Goal: Task Accomplishment & Management: Use online tool/utility

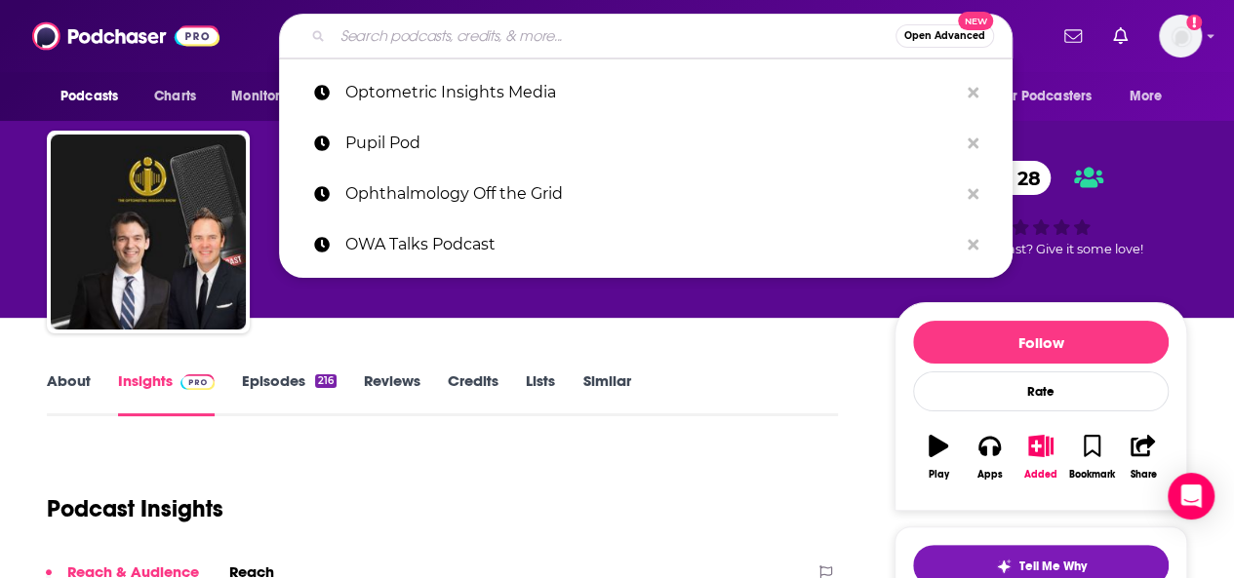
click at [410, 29] on input "Search podcasts, credits, & more..." at bounding box center [614, 35] width 563 height 31
paste input "Ologies with [PERSON_NAME]"
type input "Ologies with [PERSON_NAME]"
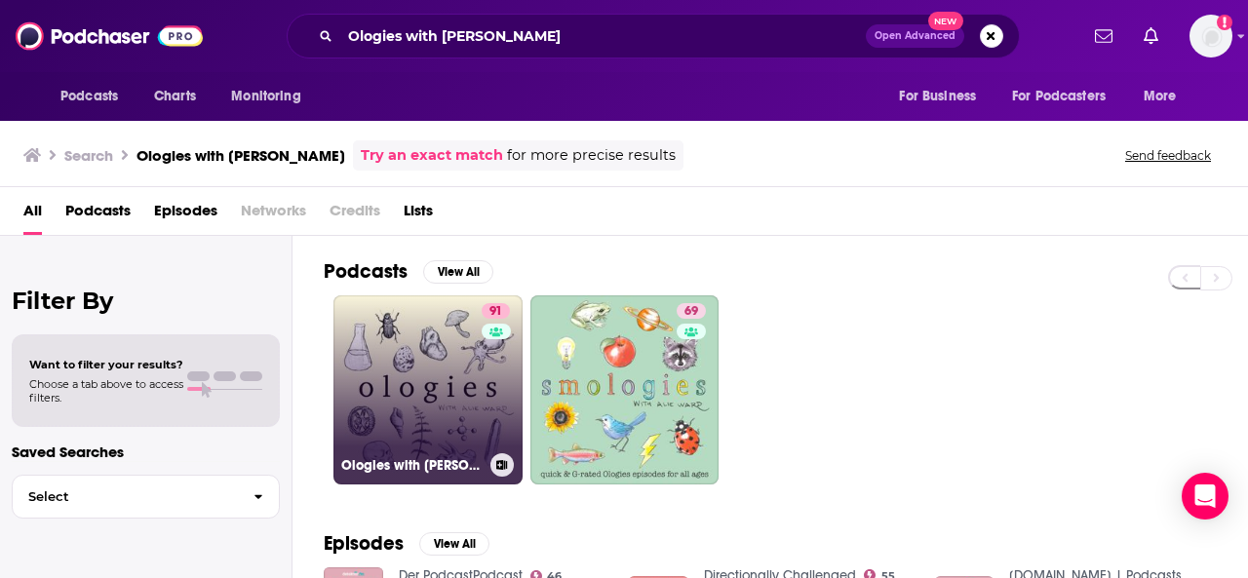
click at [474, 423] on link "91 Ologies with [PERSON_NAME]" at bounding box center [428, 390] width 189 height 189
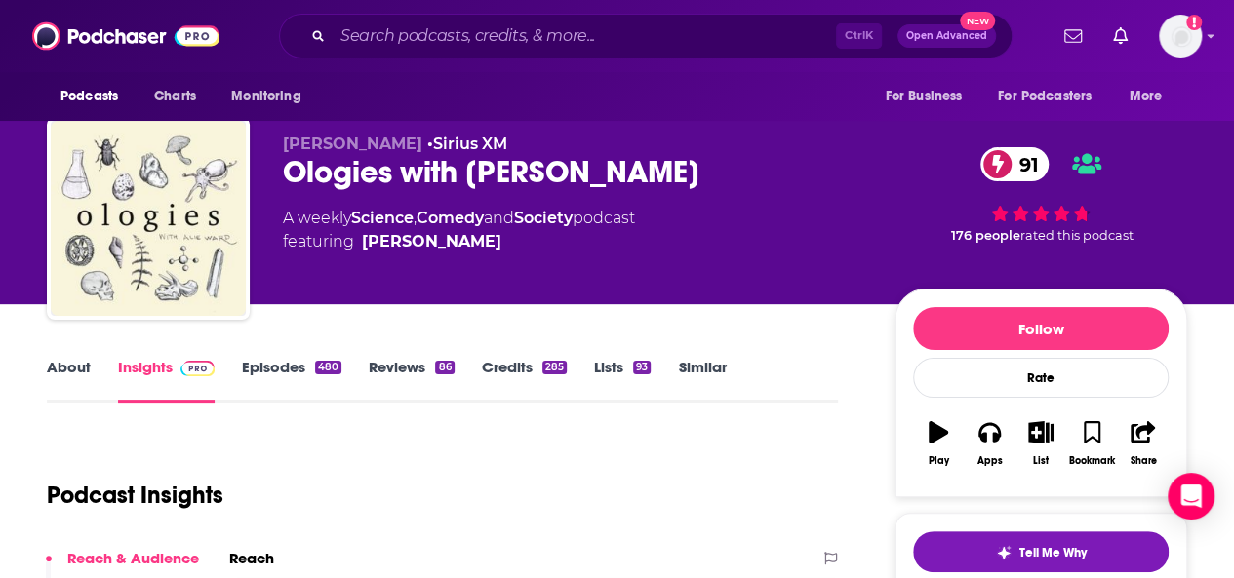
scroll to position [195, 0]
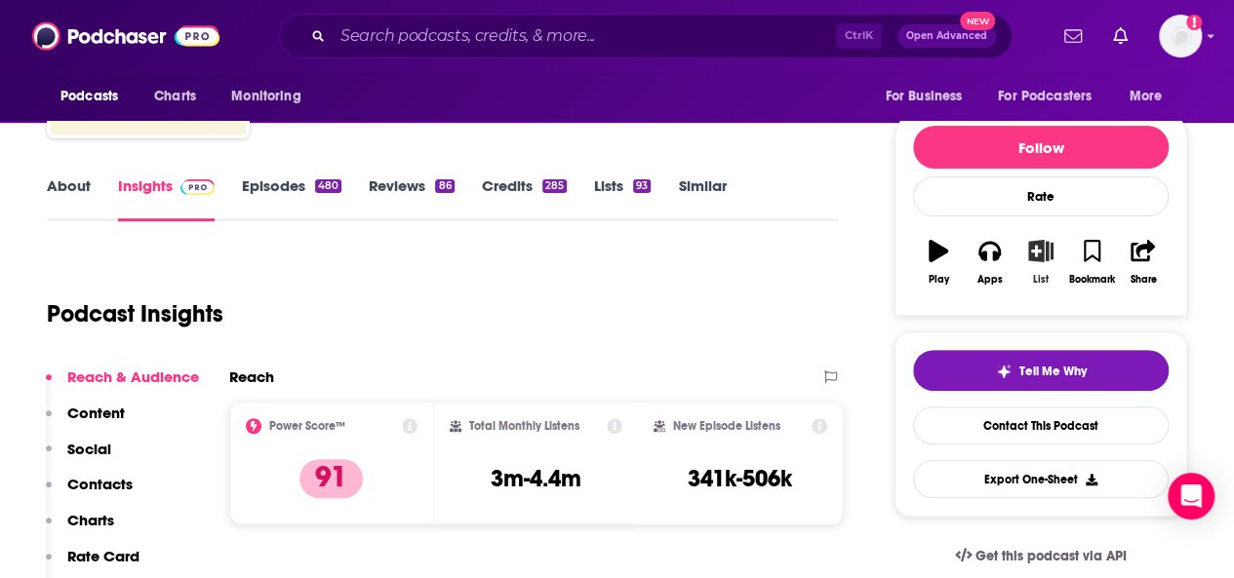
click at [1043, 247] on icon "button" at bounding box center [1041, 250] width 24 height 21
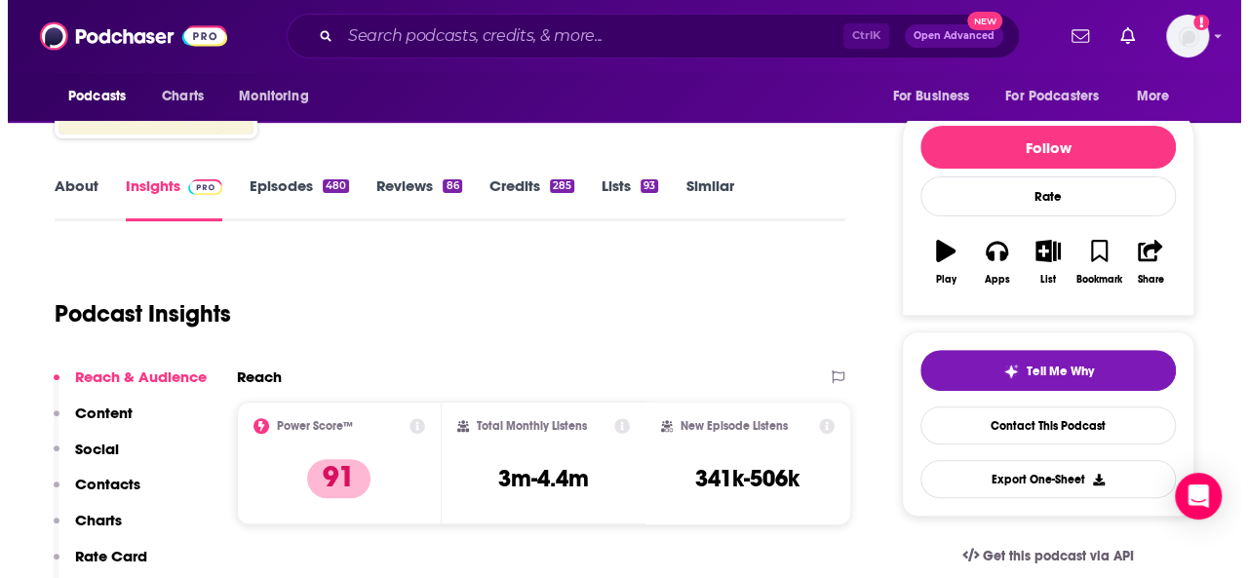
scroll to position [0, 0]
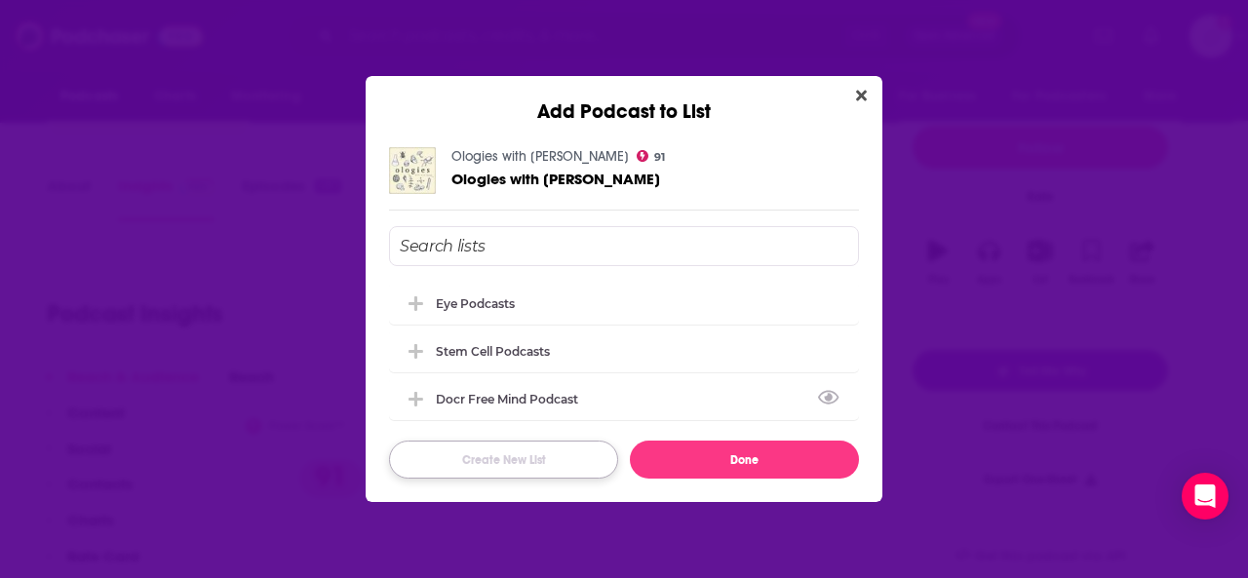
click at [513, 472] on button "Create New List" at bounding box center [503, 460] width 229 height 38
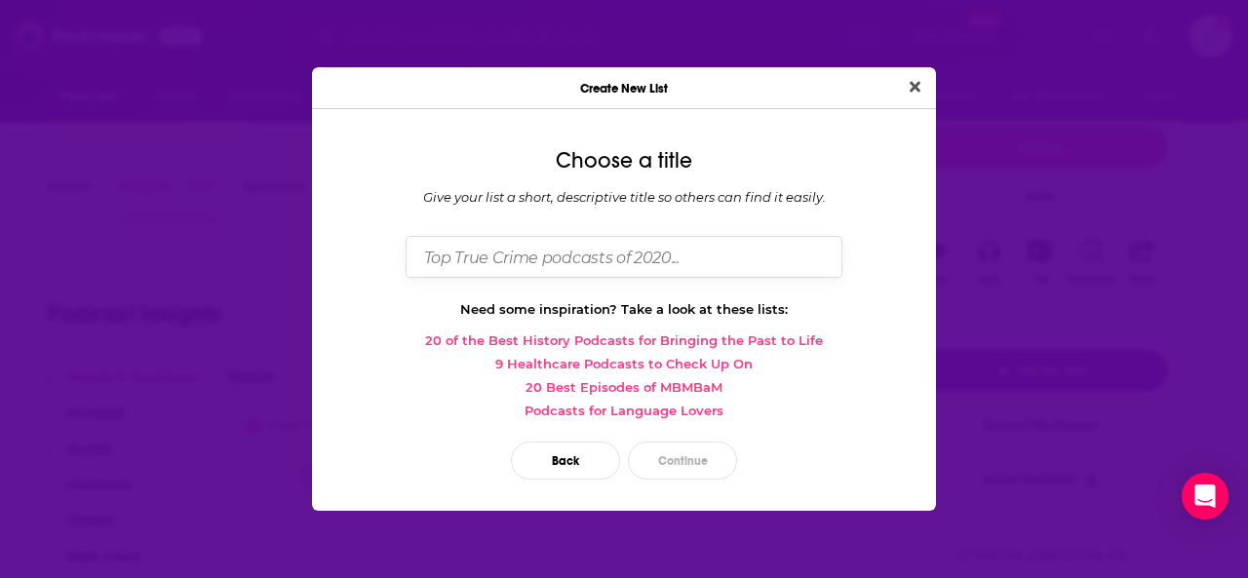
click at [484, 260] on input "Dialog" at bounding box center [624, 257] width 437 height 42
type input "General Science Podcast"
click at [703, 457] on button "Continue" at bounding box center [682, 461] width 109 height 38
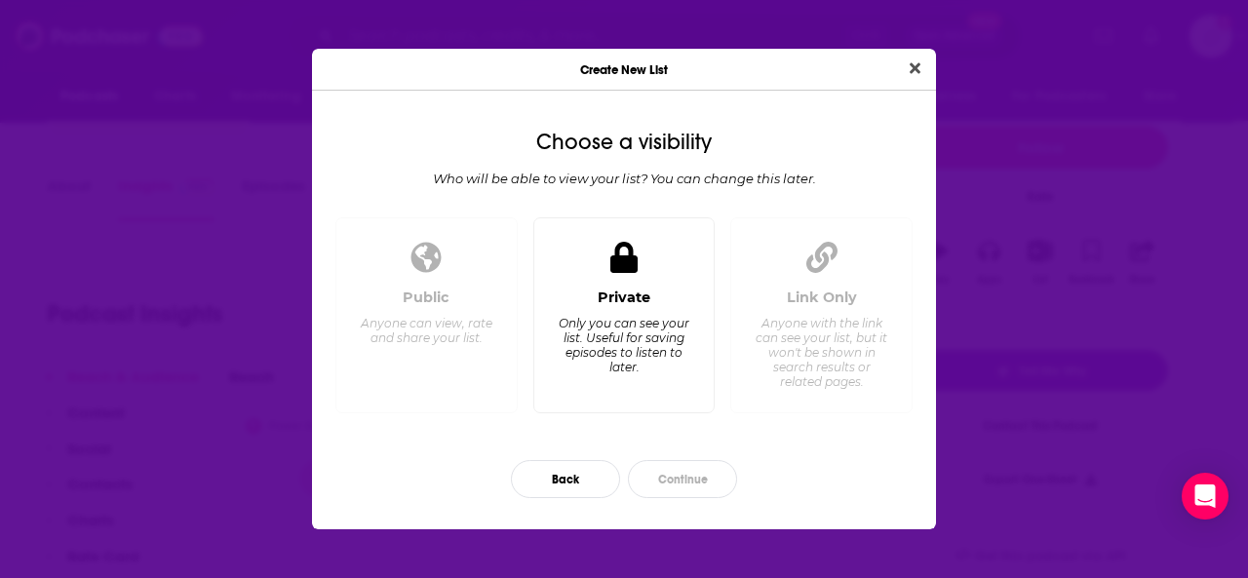
click at [621, 338] on div "Only you can see your list. Useful for saving episodes to listen to later." at bounding box center [624, 345] width 134 height 59
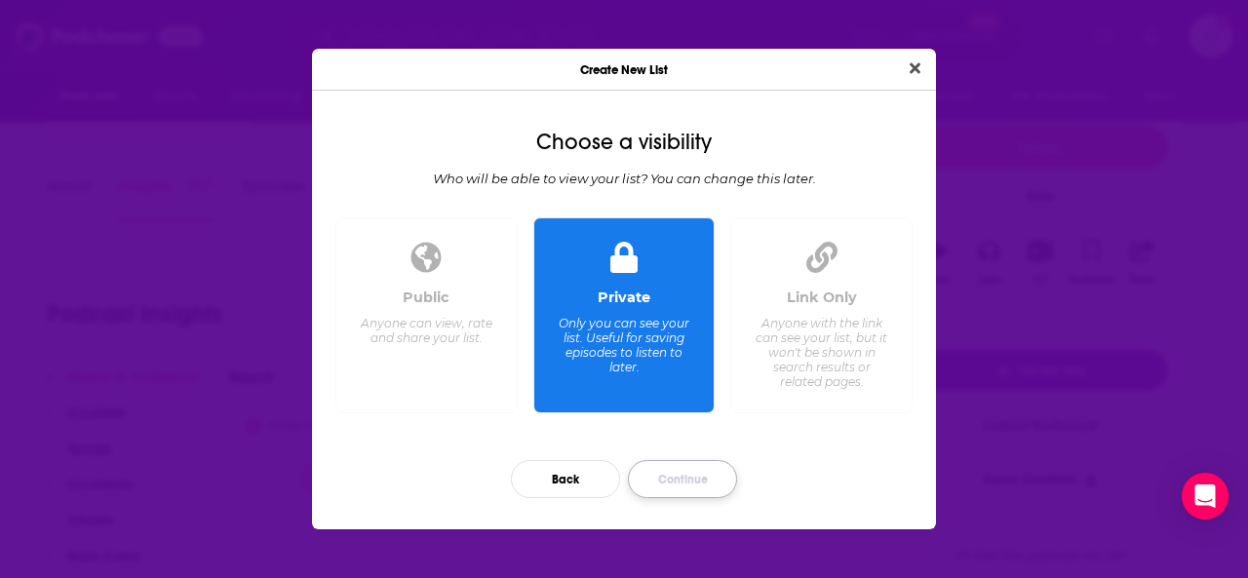
click at [689, 483] on button "Continue" at bounding box center [682, 479] width 109 height 38
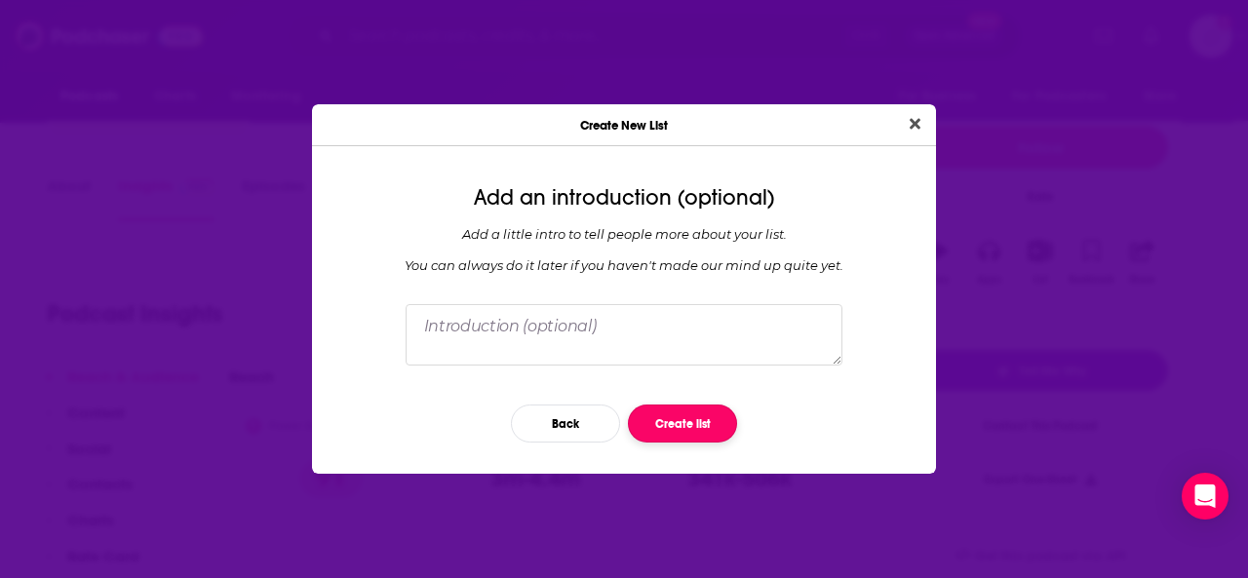
click at [674, 426] on button "Create list" at bounding box center [682, 424] width 109 height 38
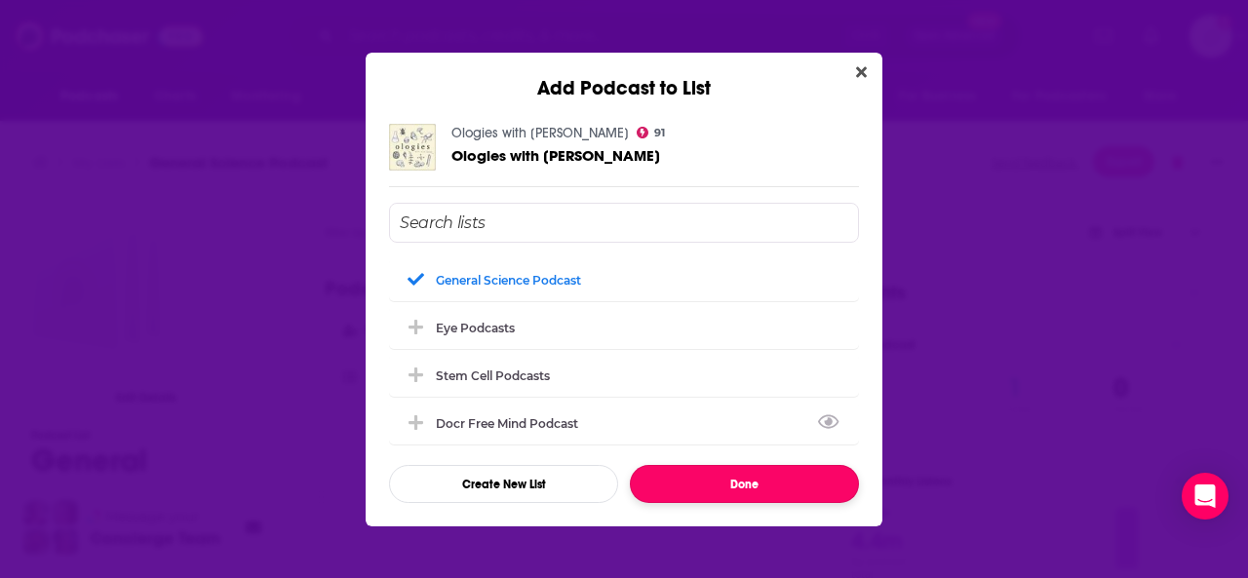
click at [730, 483] on button "Done" at bounding box center [744, 484] width 229 height 38
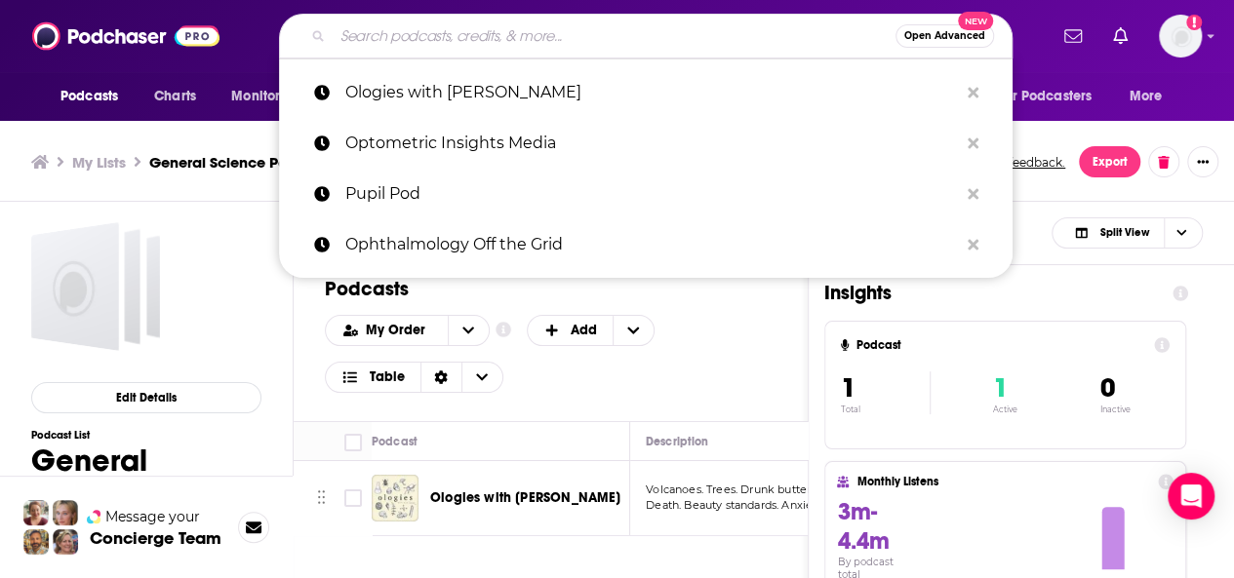
paste input "The Naked Scientists"
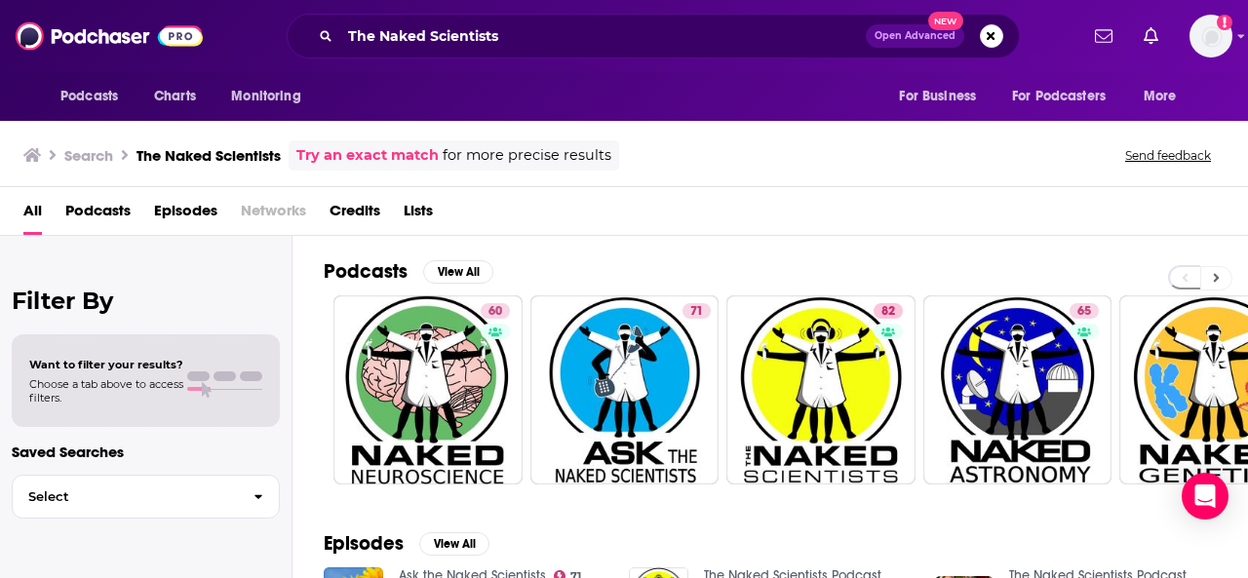
click at [1215, 274] on icon at bounding box center [1217, 278] width 6 height 9
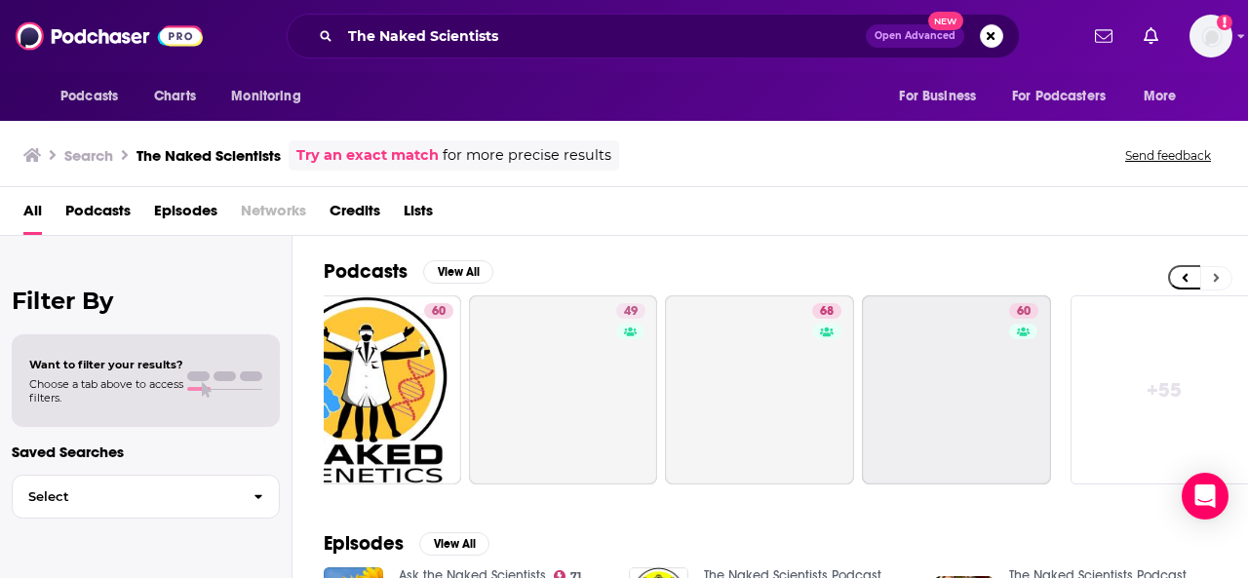
scroll to position [0, 866]
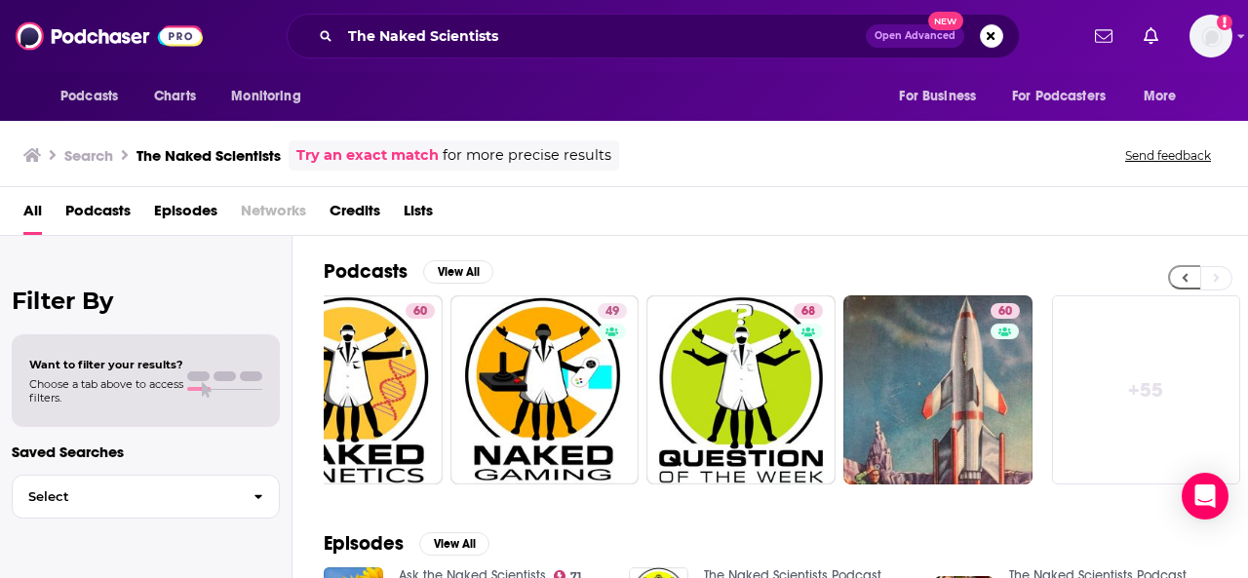
click at [1179, 270] on button at bounding box center [1185, 277] width 32 height 24
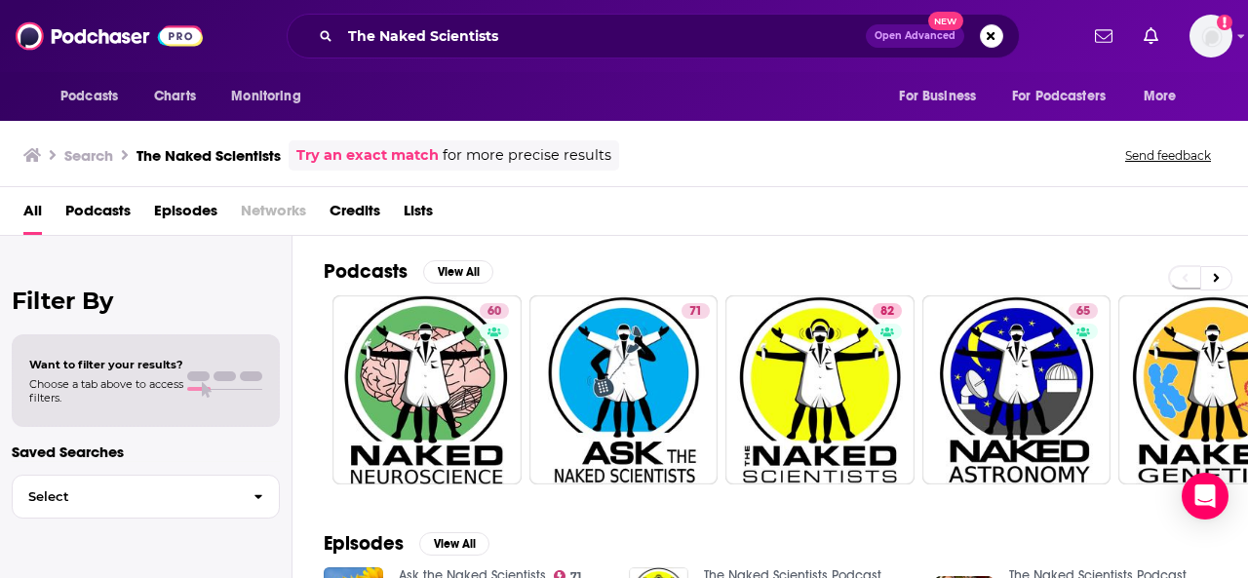
scroll to position [0, 0]
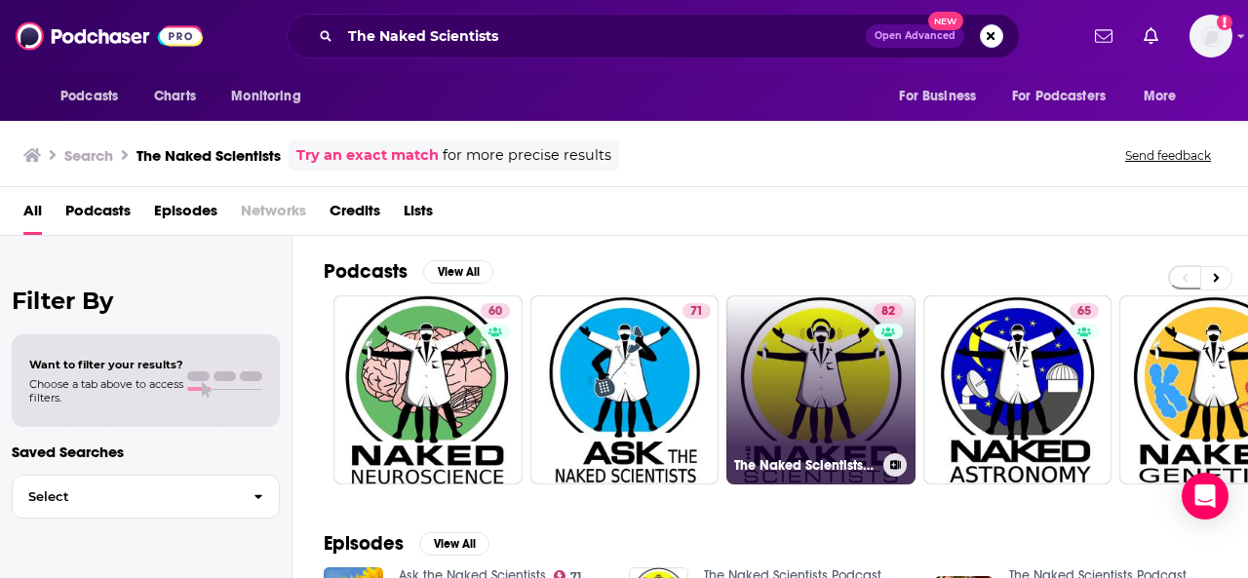
click at [901, 464] on button at bounding box center [895, 465] width 23 height 23
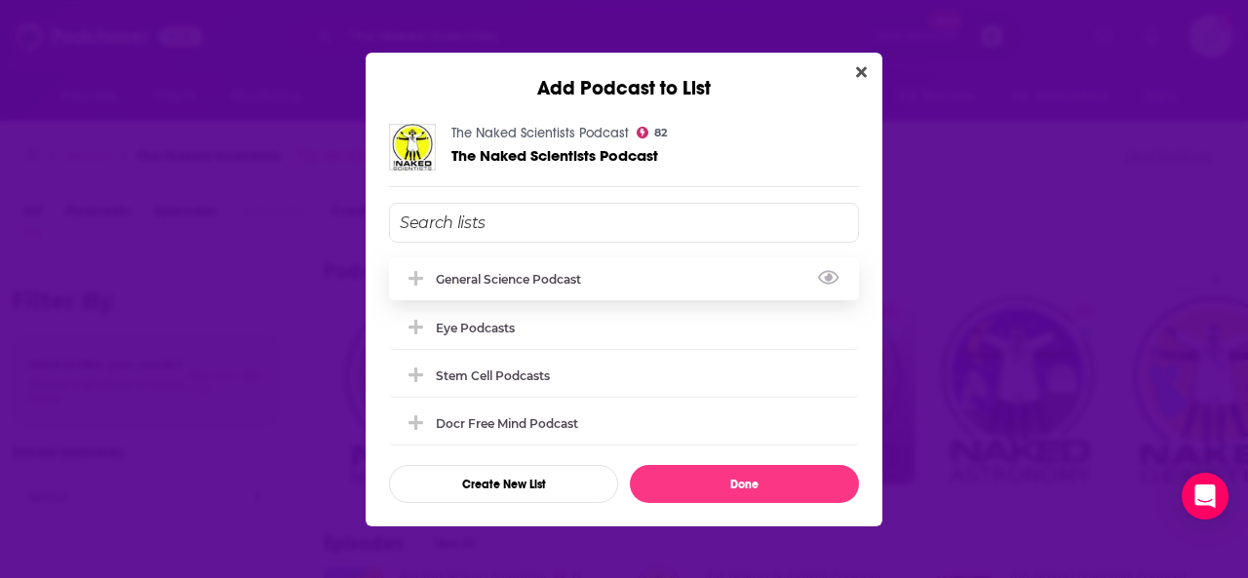
click at [608, 265] on div "General Science Podcast" at bounding box center [624, 279] width 470 height 43
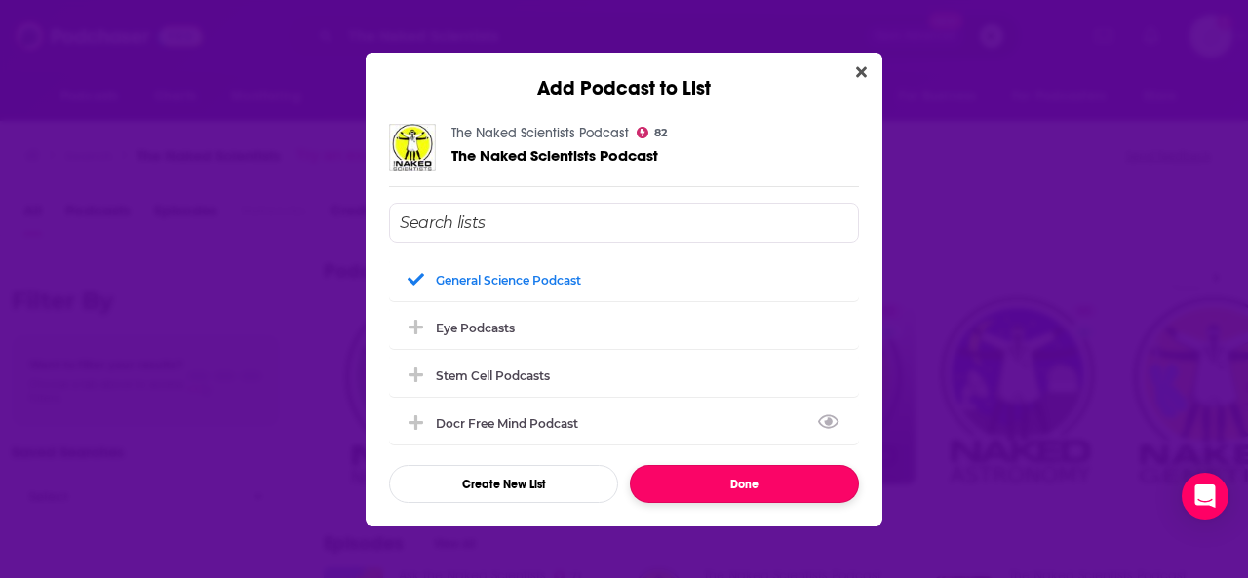
click at [692, 483] on button "Done" at bounding box center [744, 484] width 229 height 38
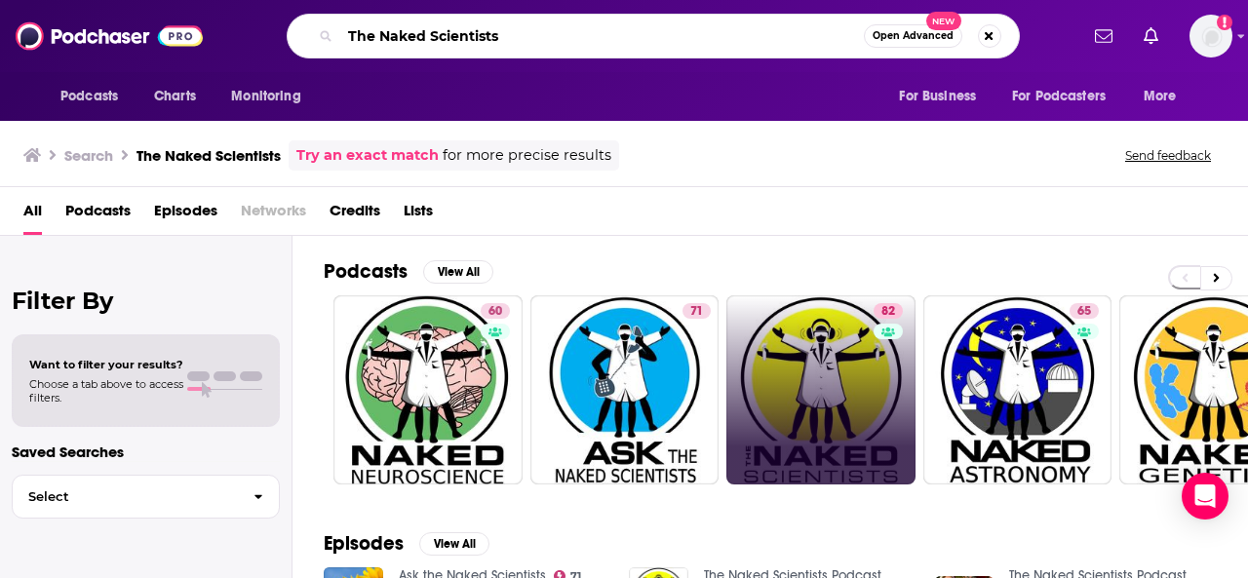
click at [368, 30] on input "The Naked Scientists" at bounding box center [602, 35] width 524 height 31
paste input "Nature Podcast"
type input "Nature Podcast"
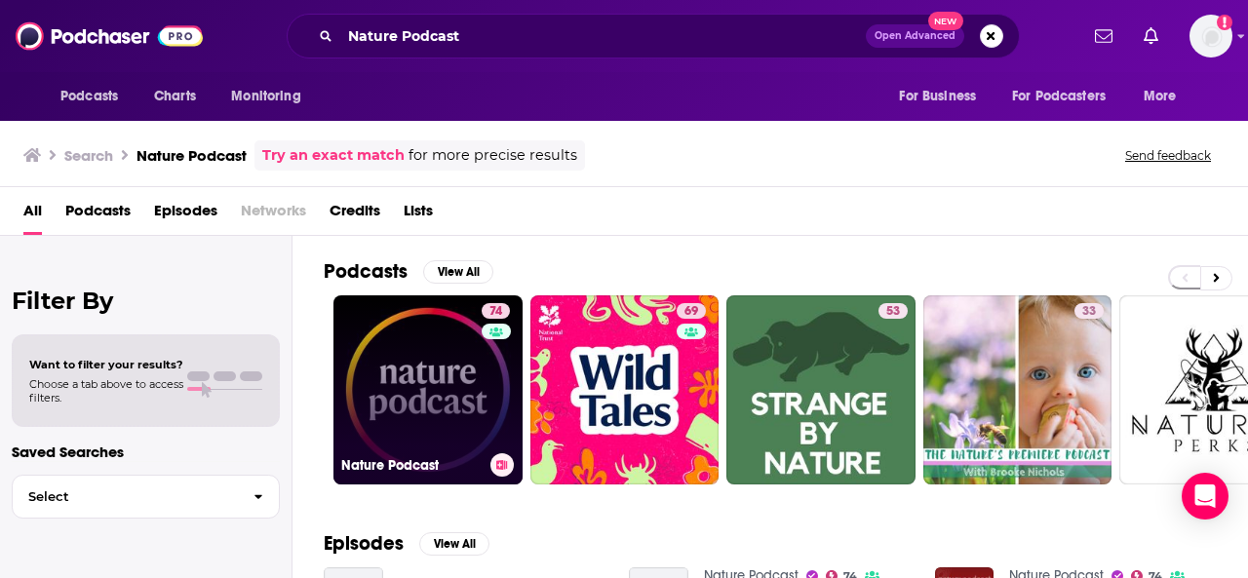
click at [448, 364] on link "74 Nature Podcast" at bounding box center [428, 390] width 189 height 189
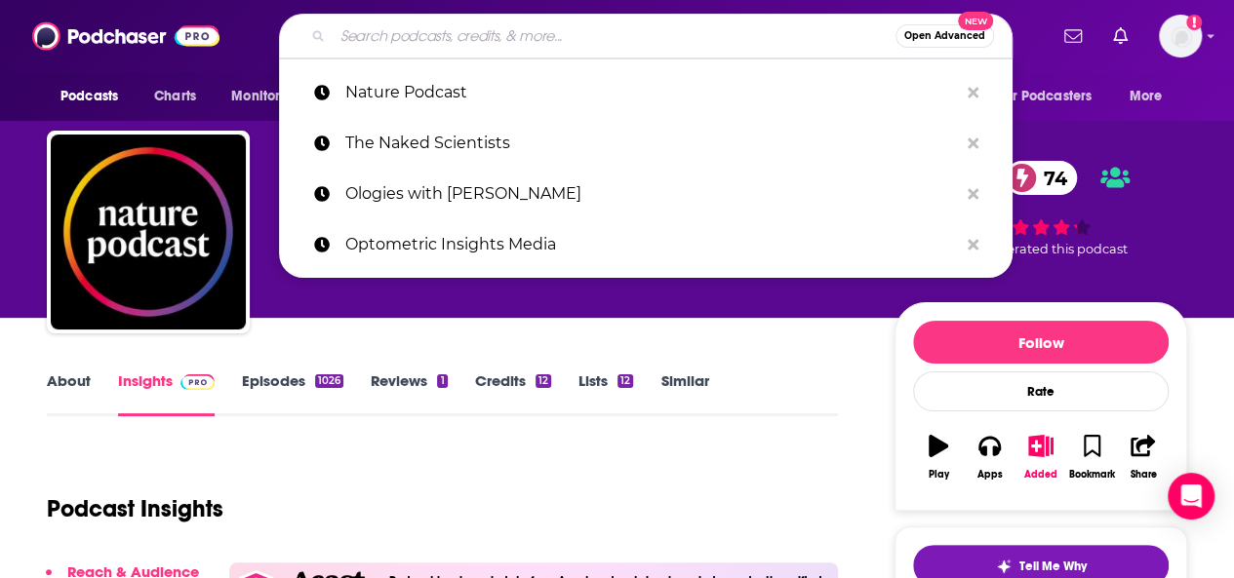
click at [398, 36] on input "Search podcasts, credits, & more..." at bounding box center [614, 35] width 563 height 31
paste input "The Future of Everything"
type input "The Future of Everything"
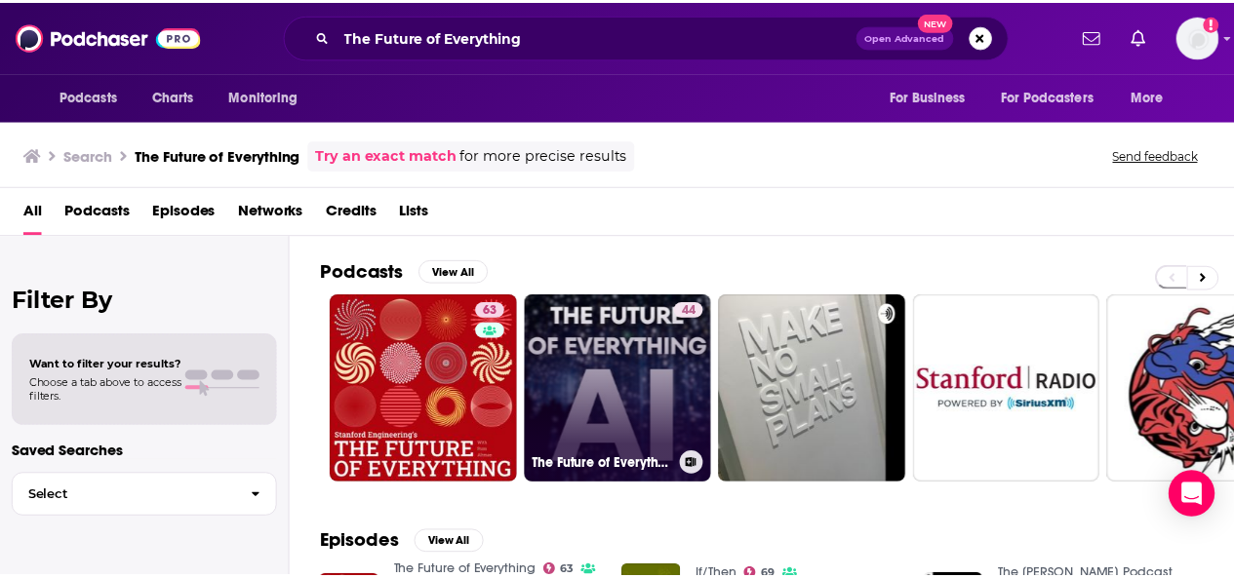
scroll to position [98, 0]
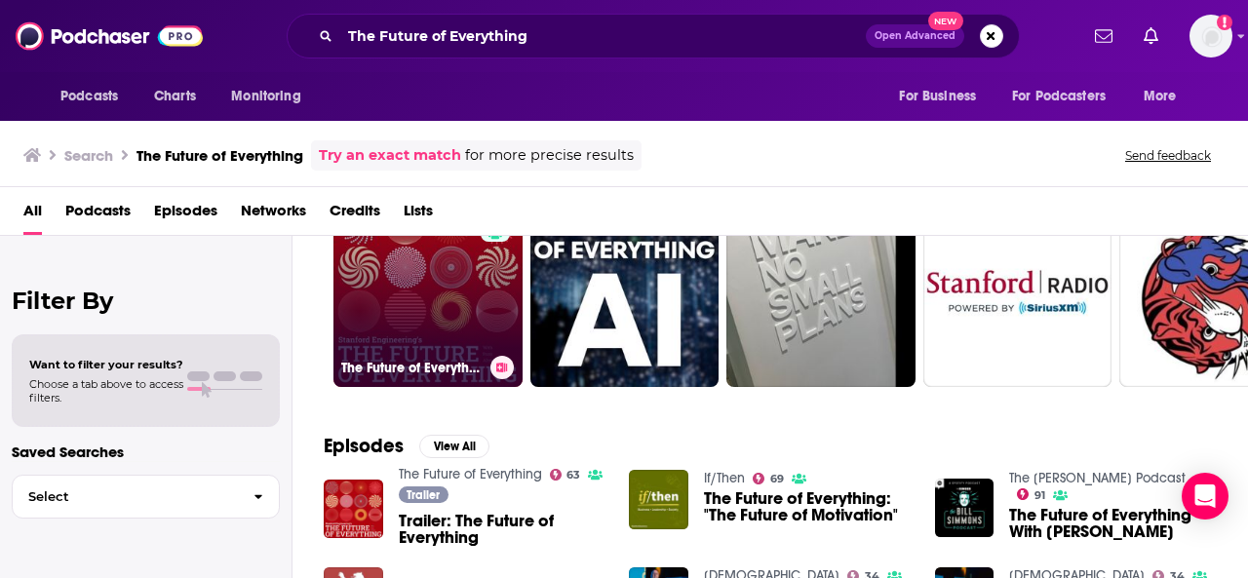
click at [431, 307] on link "63 The Future of Everything" at bounding box center [428, 292] width 189 height 189
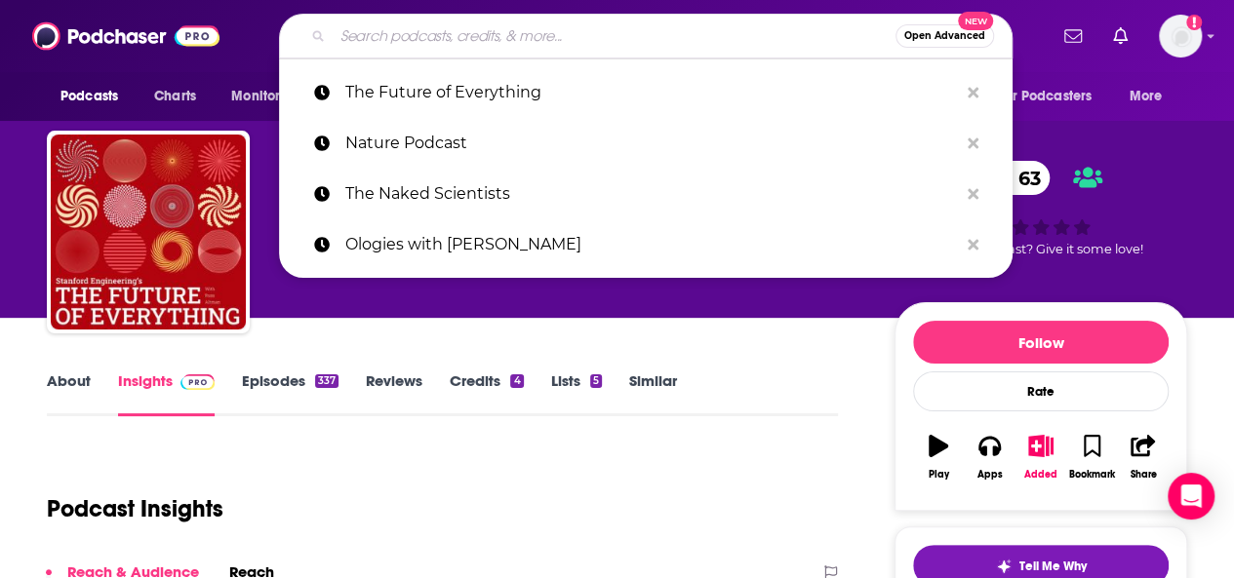
click at [480, 30] on input "Search podcasts, credits, & more..." at bounding box center [614, 35] width 563 height 31
paste input "The Stem Cell Podcast"
type input "The Stem Cell Podcast"
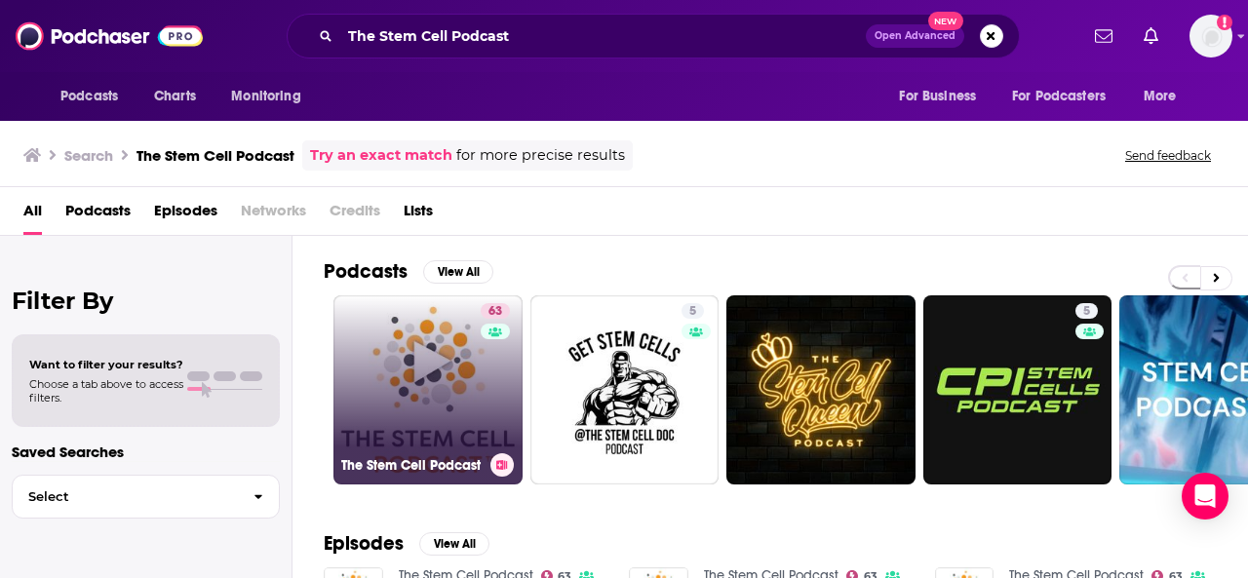
click at [468, 401] on link "63 The Stem Cell Podcast" at bounding box center [428, 390] width 189 height 189
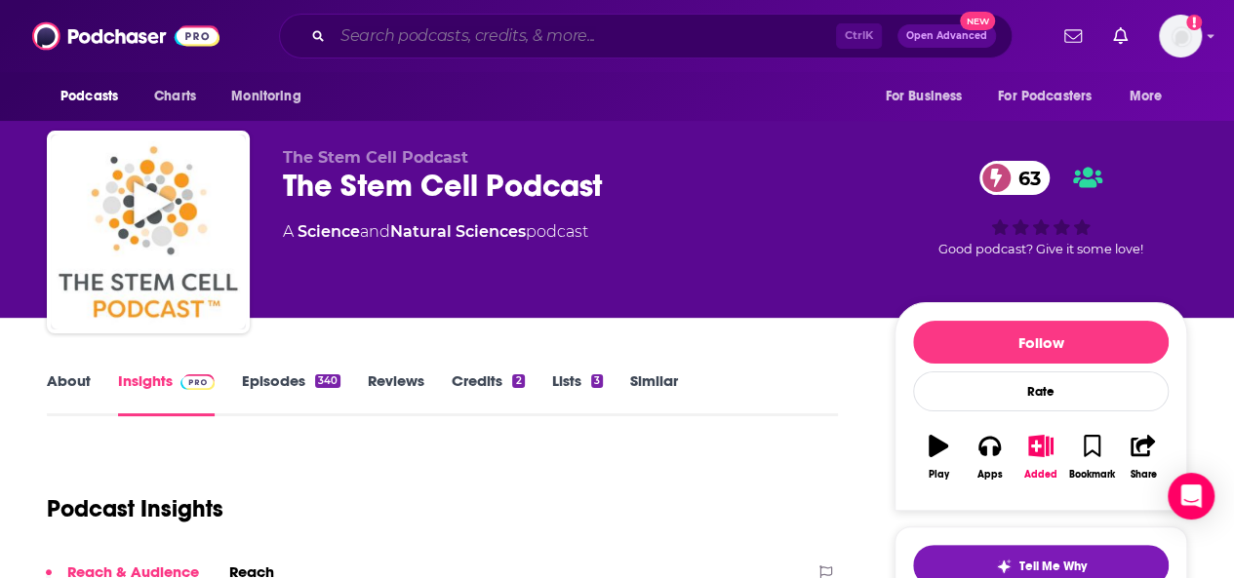
click at [421, 23] on input "Search podcasts, credits, & more..." at bounding box center [584, 35] width 503 height 31
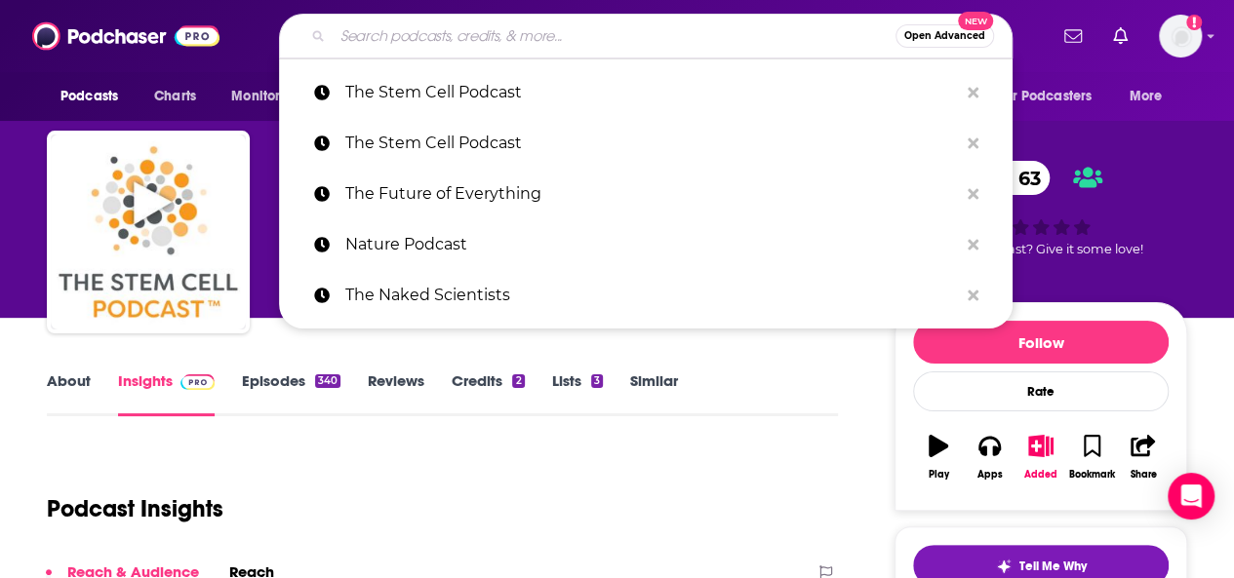
paste input "The Stem Cell Report with [PERSON_NAME]"
type input "The Stem Cell Report with [PERSON_NAME]"
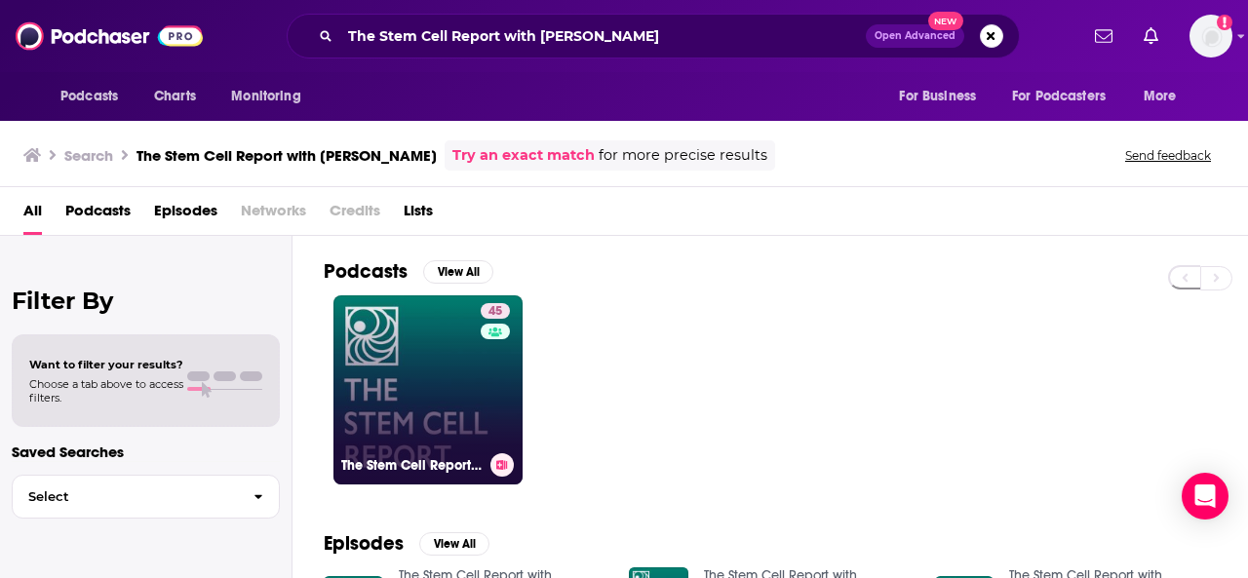
click at [489, 379] on div "45" at bounding box center [498, 378] width 34 height 150
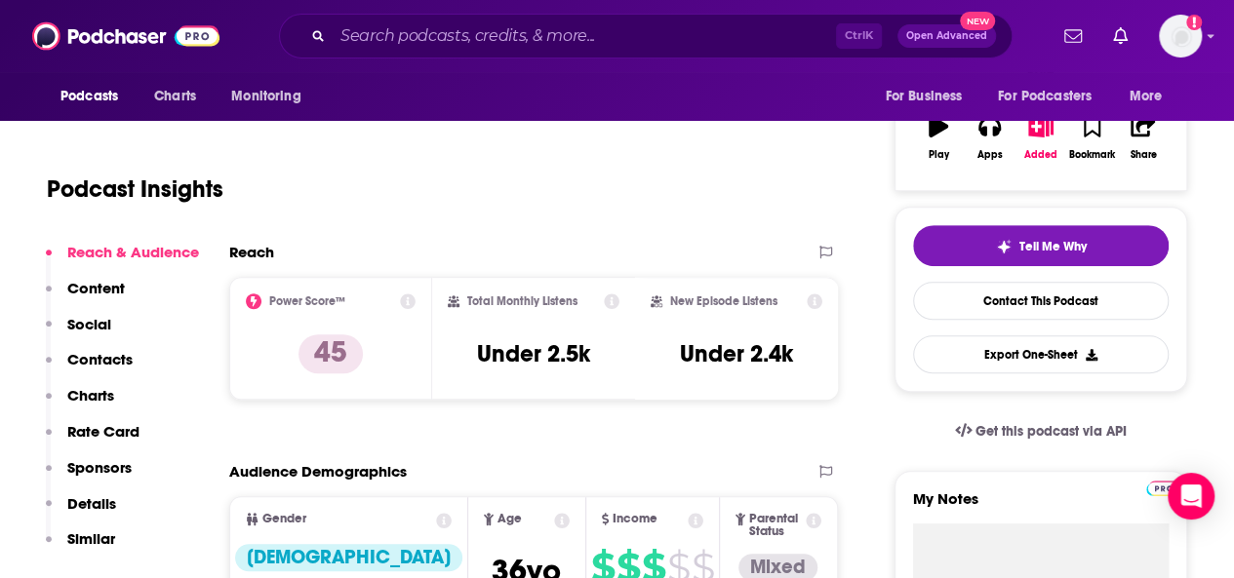
scroll to position [293, 0]
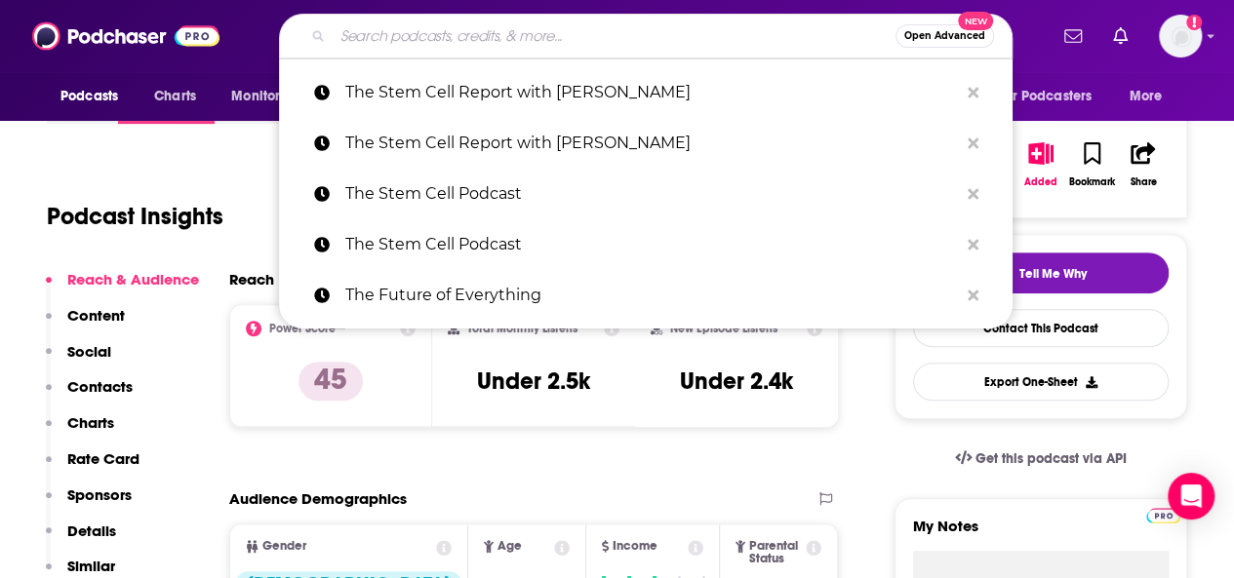
click at [427, 31] on input "Search podcasts, credits, & more..." at bounding box center [614, 35] width 563 height 31
paste input "[PERSON_NAME] Podcast"
type input "[PERSON_NAME] Podcast"
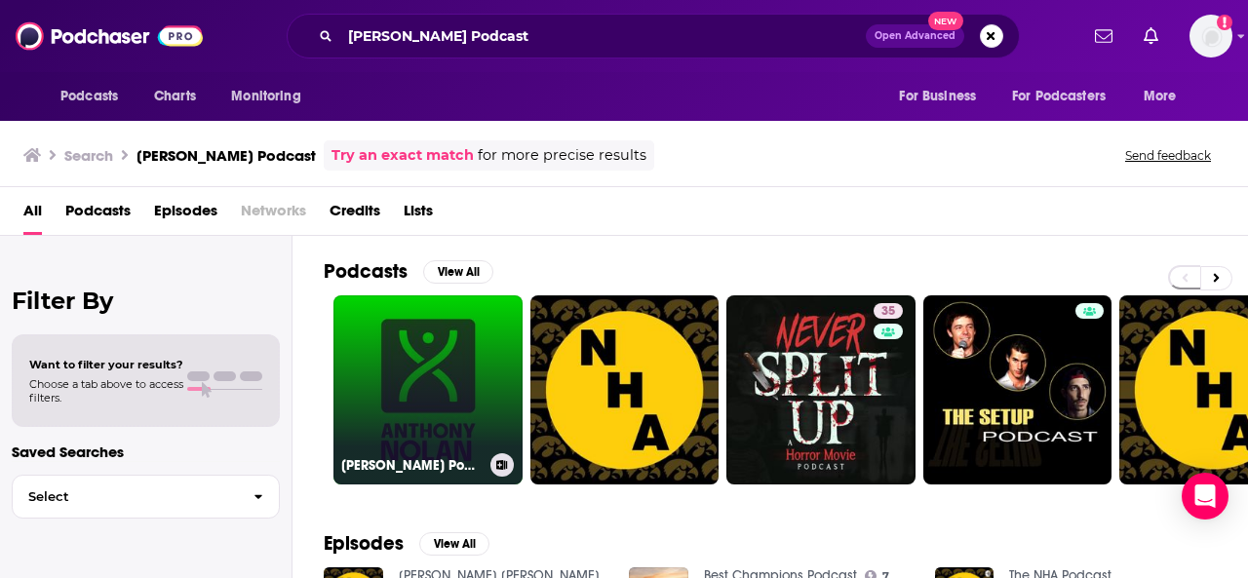
click at [496, 352] on link "[PERSON_NAME] Podcast" at bounding box center [428, 390] width 189 height 189
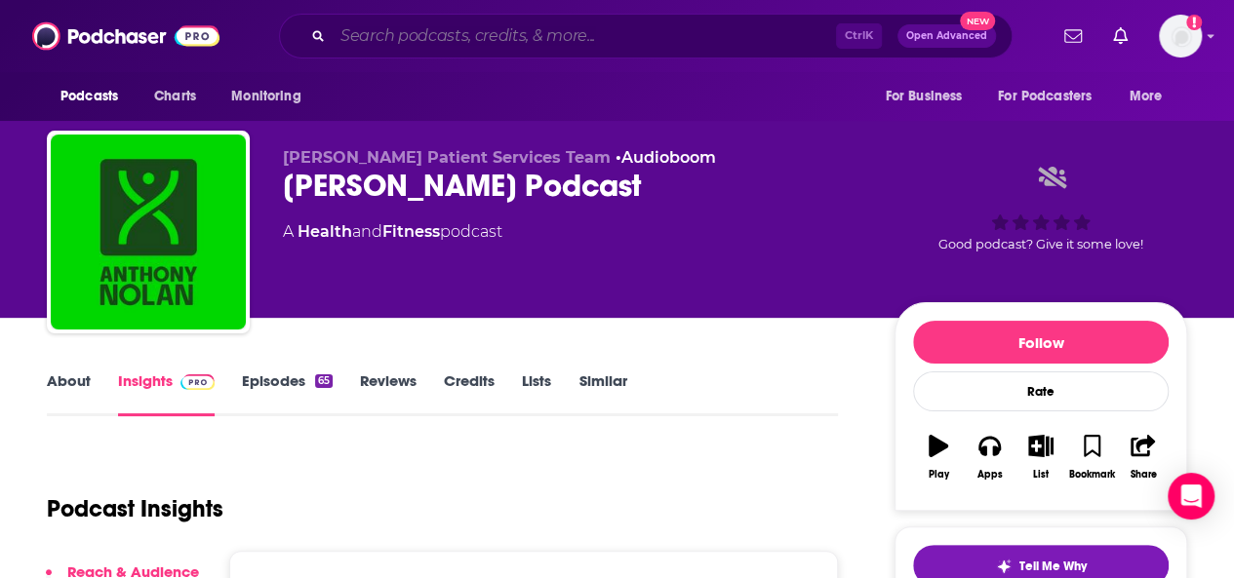
click at [388, 46] on input "Search podcasts, credits, & more..." at bounding box center [584, 35] width 503 height 31
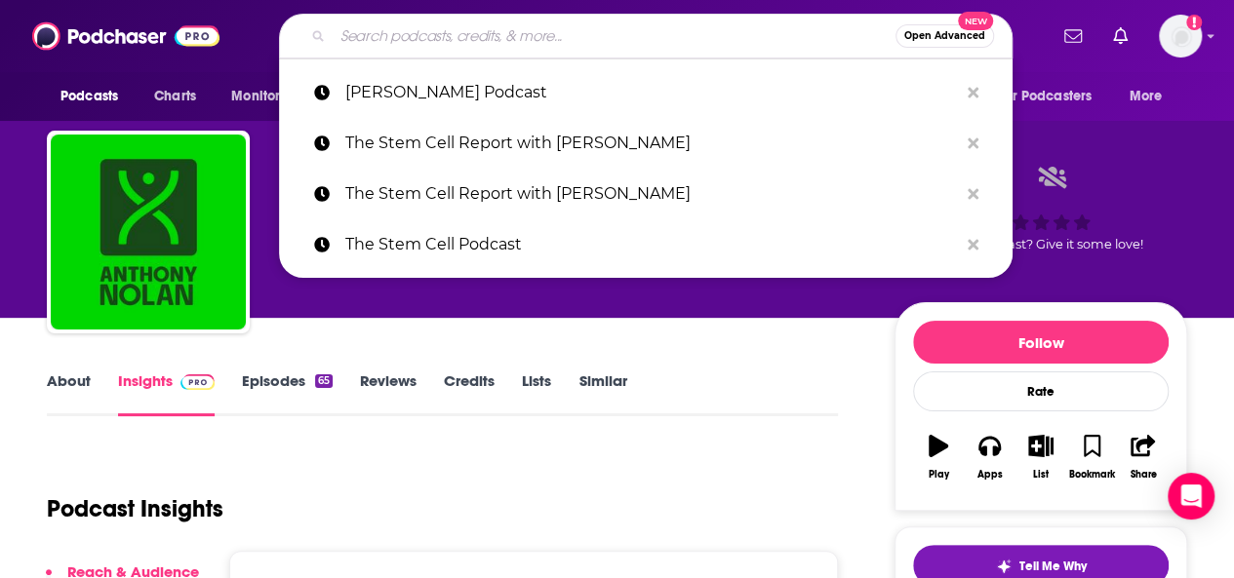
paste input "Regenerative Medicine Report"
type input "Regenerative Medicine Report"
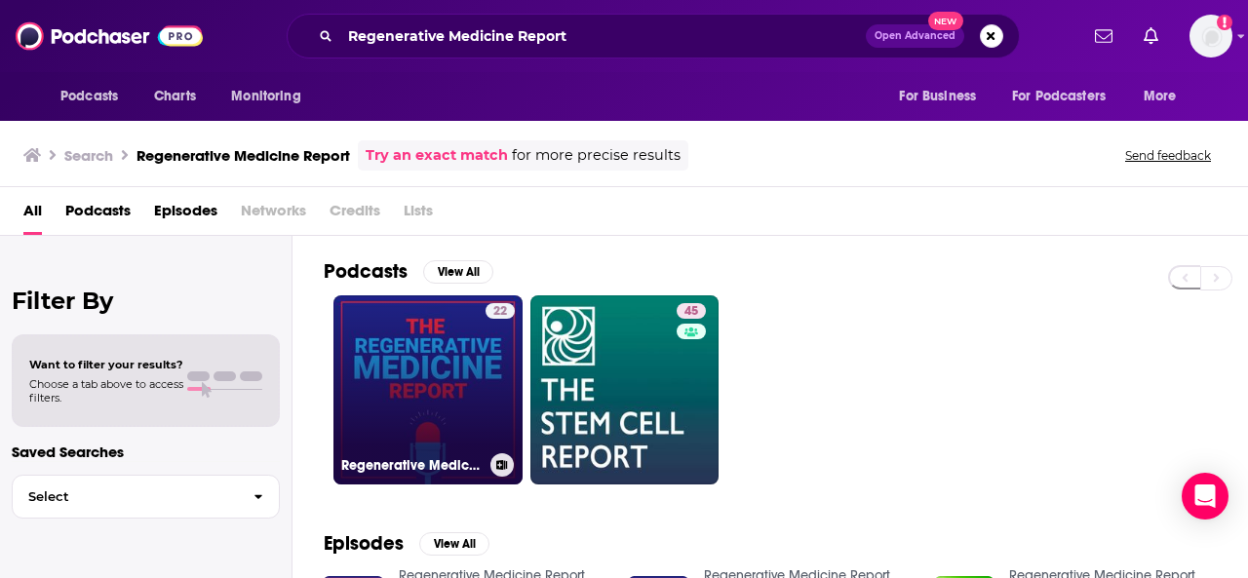
click at [455, 356] on link "22 Regenerative Medicine Report" at bounding box center [428, 390] width 189 height 189
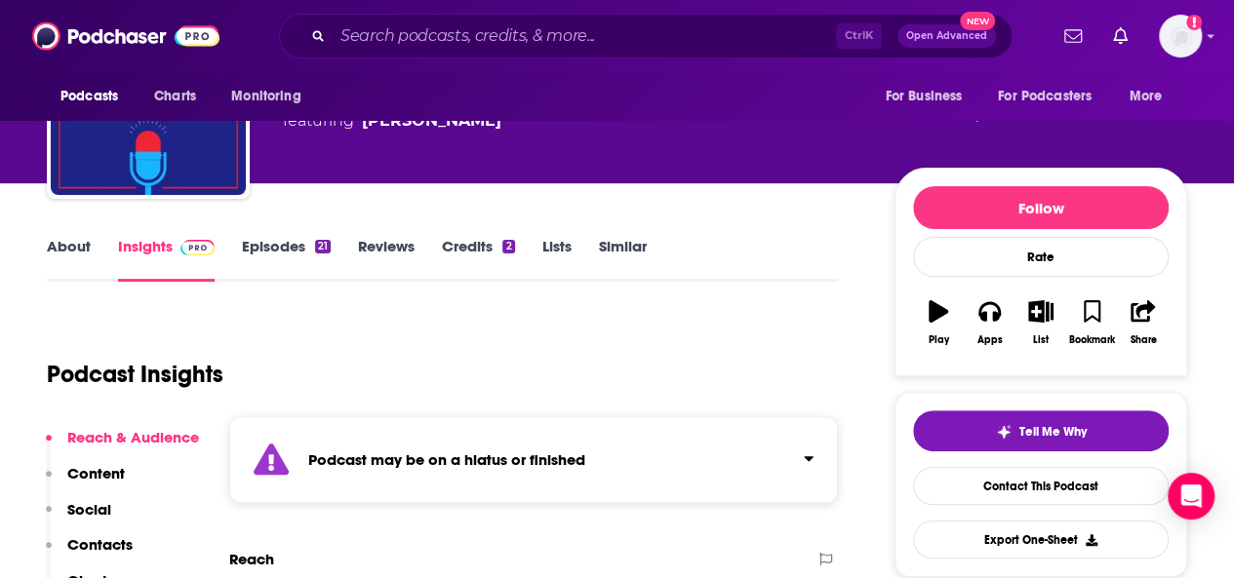
scroll to position [293, 0]
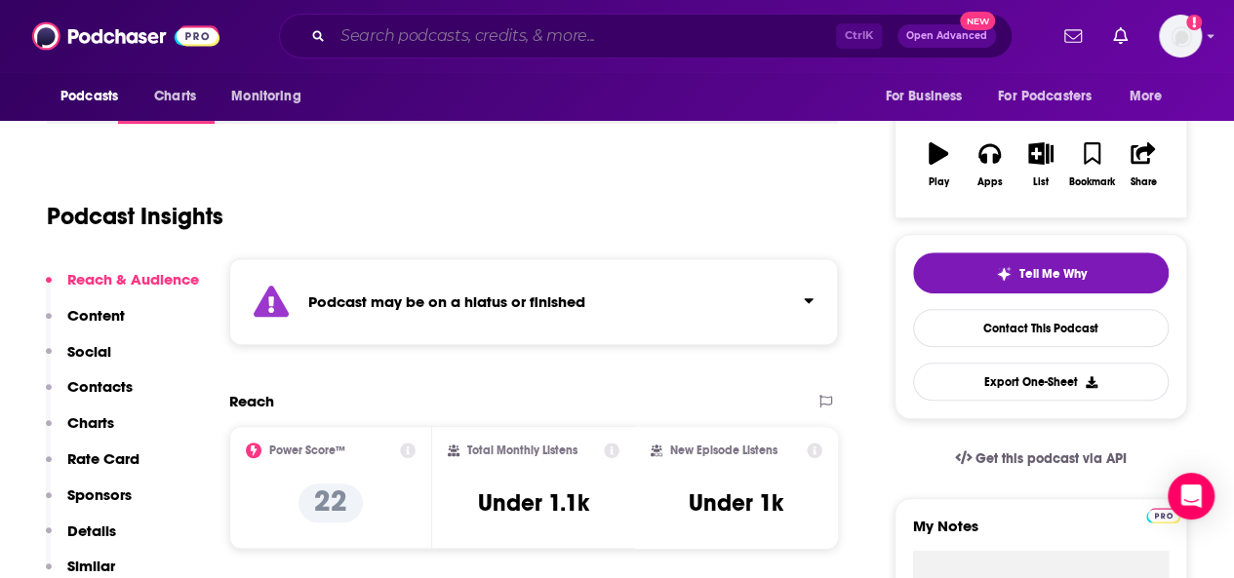
click at [425, 27] on input "Search podcasts, credits, & more..." at bounding box center [584, 35] width 503 height 31
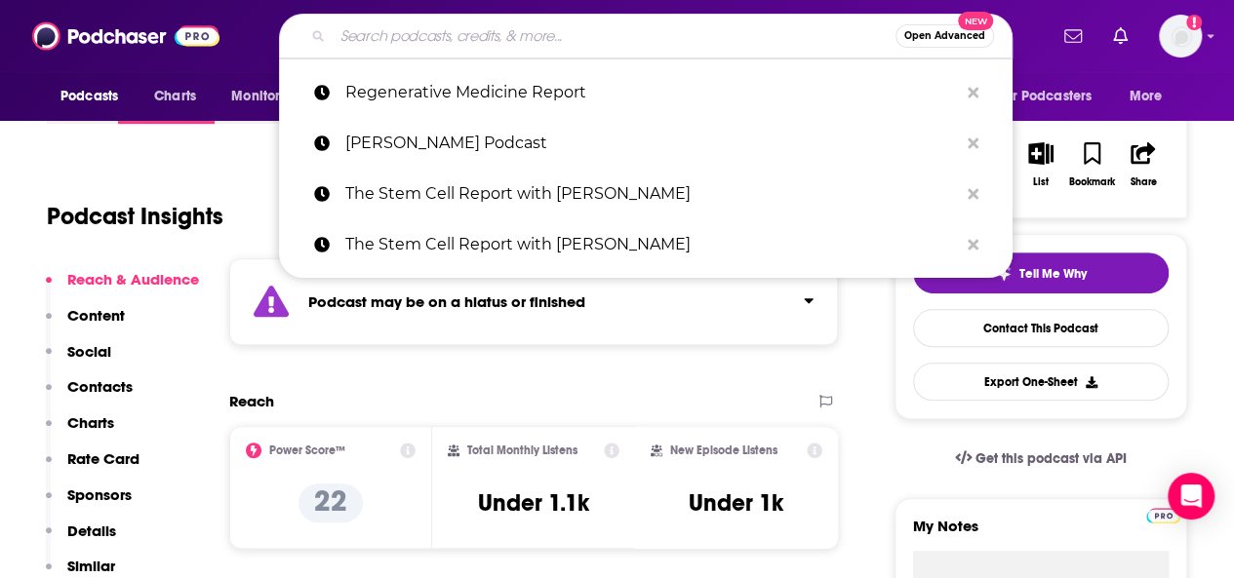
paste input "Stem Cell Channel"
type input "Stem Cell Channel"
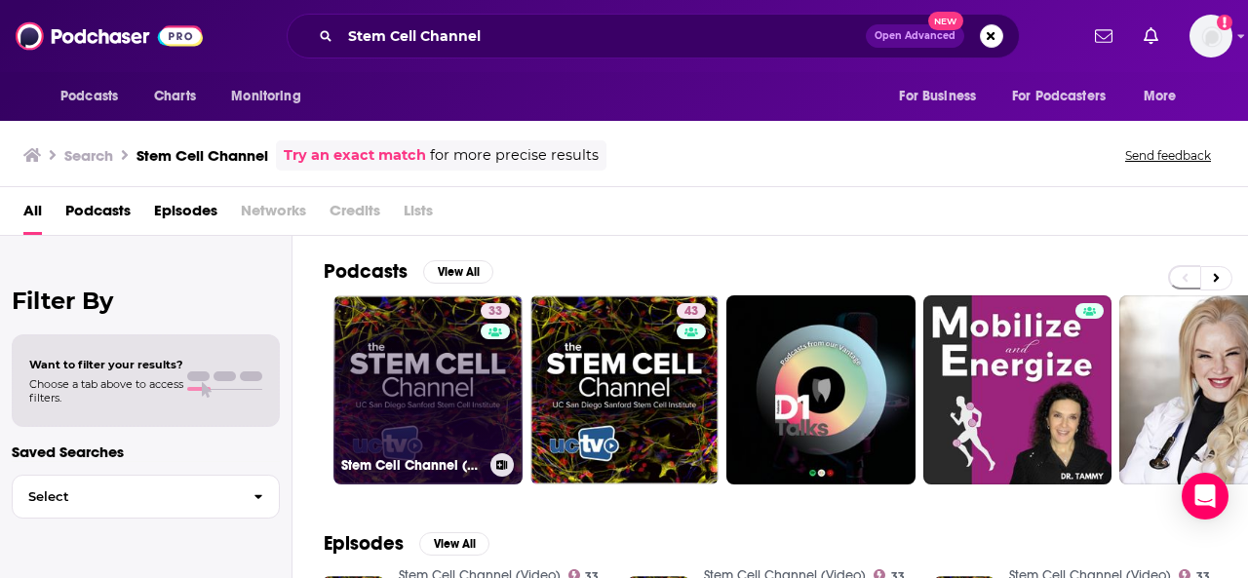
click at [431, 383] on link "33 Stem Cell Channel (Video)" at bounding box center [428, 390] width 189 height 189
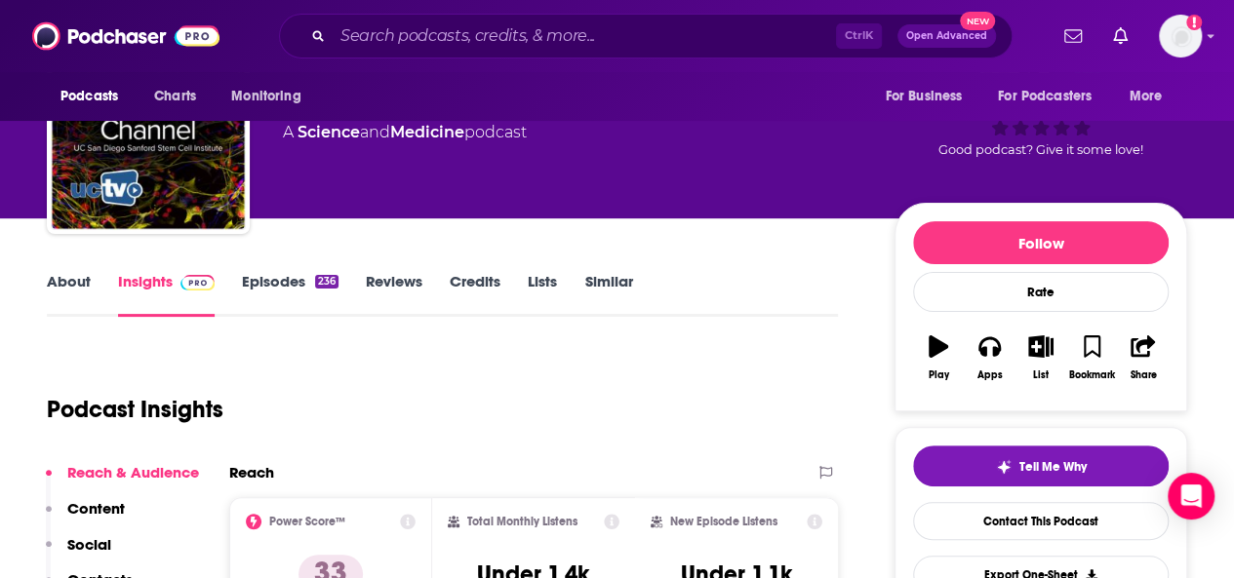
scroll to position [98, 0]
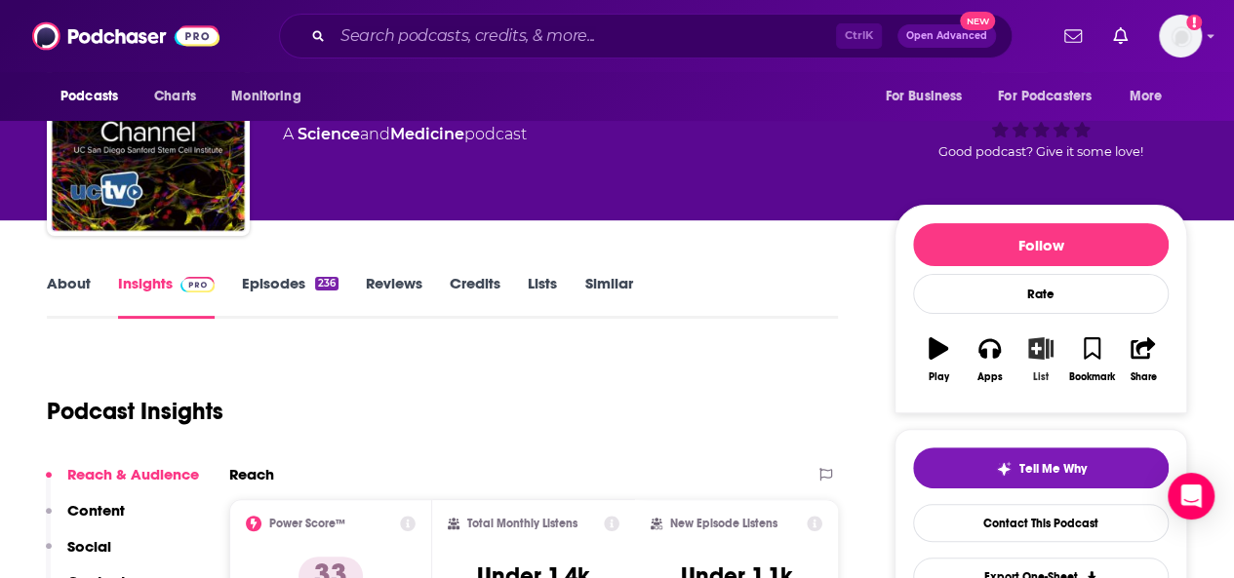
click at [1042, 346] on icon "button" at bounding box center [1041, 347] width 24 height 21
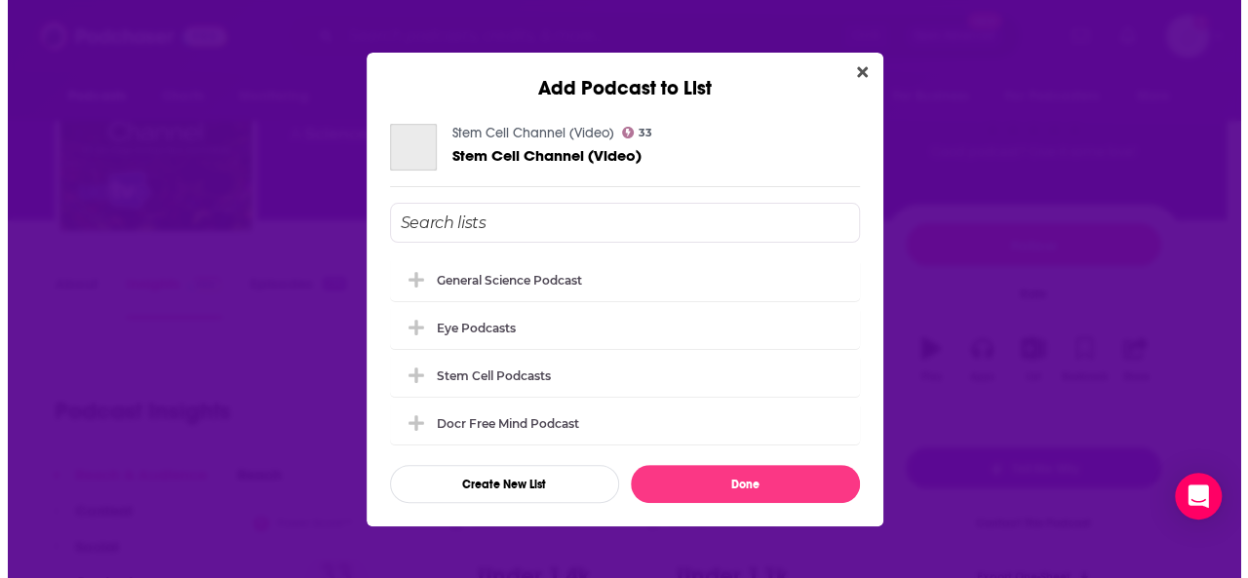
scroll to position [0, 0]
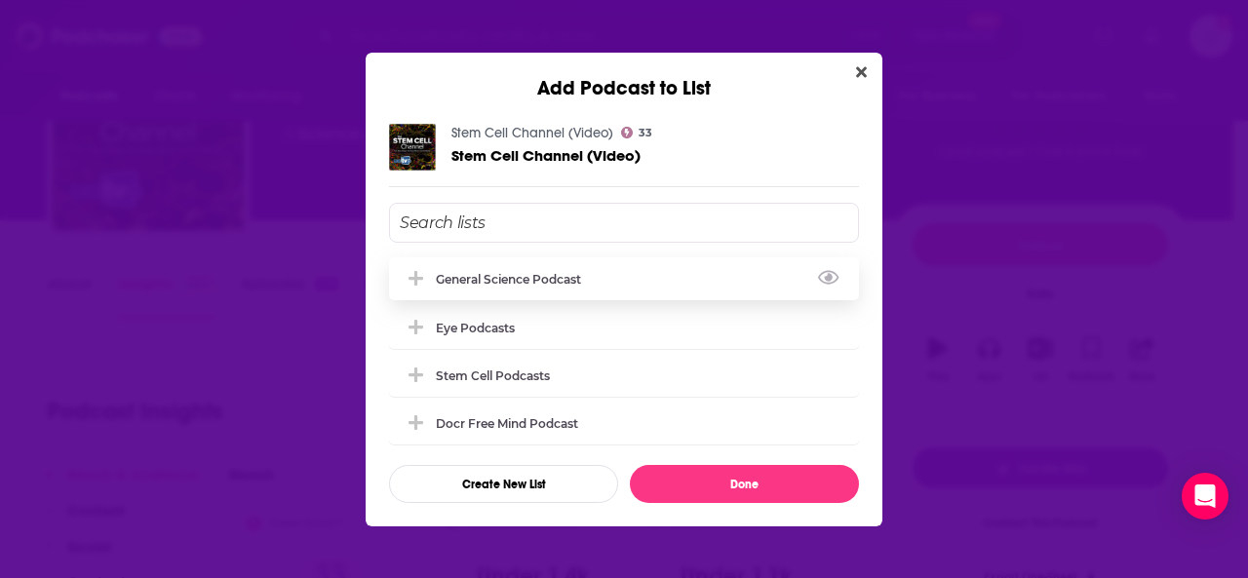
click at [484, 280] on div "General Science Podcast" at bounding box center [514, 279] width 157 height 15
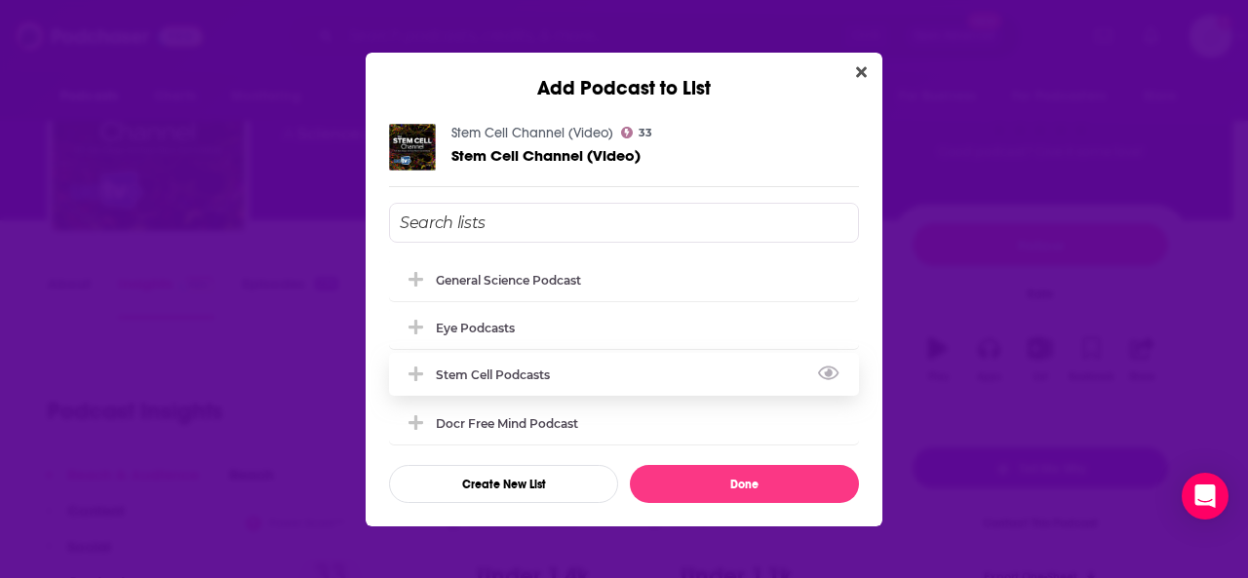
click at [497, 368] on div "Stem Cell Podcasts" at bounding box center [499, 375] width 126 height 15
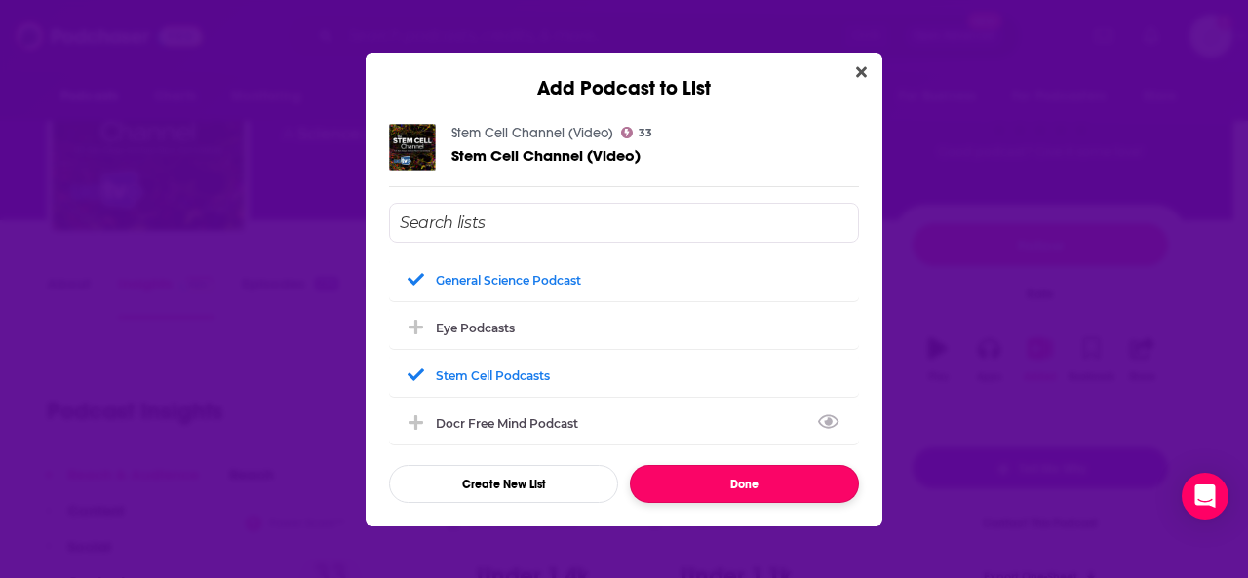
click at [765, 485] on button "Done" at bounding box center [744, 484] width 229 height 38
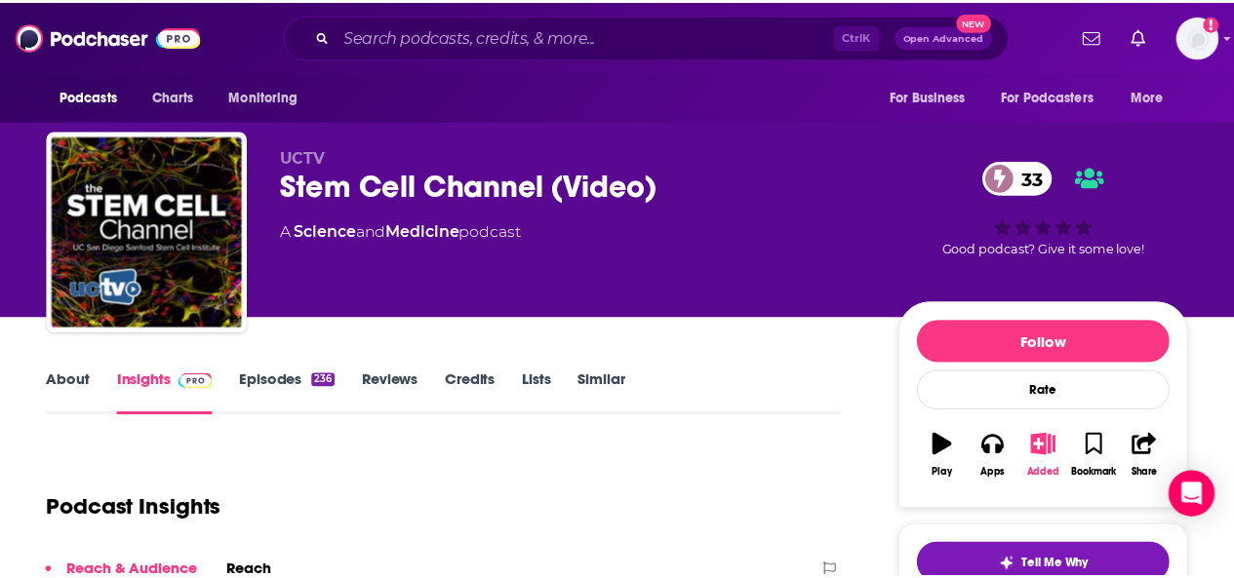
scroll to position [98, 0]
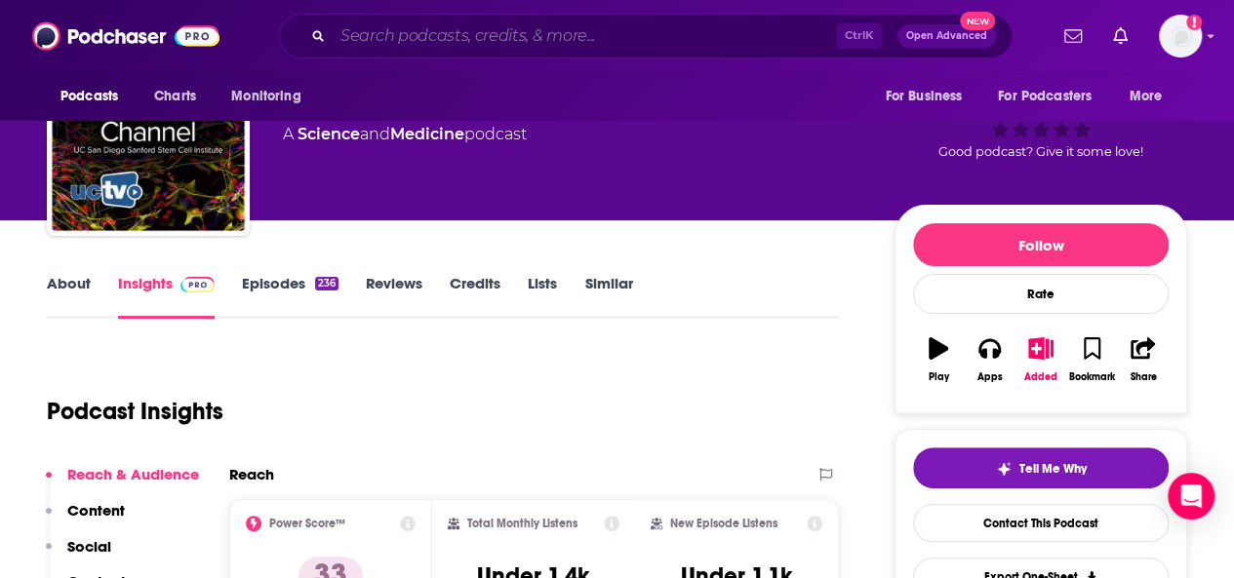
click at [459, 37] on input "Search podcasts, credits, & more..." at bounding box center [584, 35] width 503 height 31
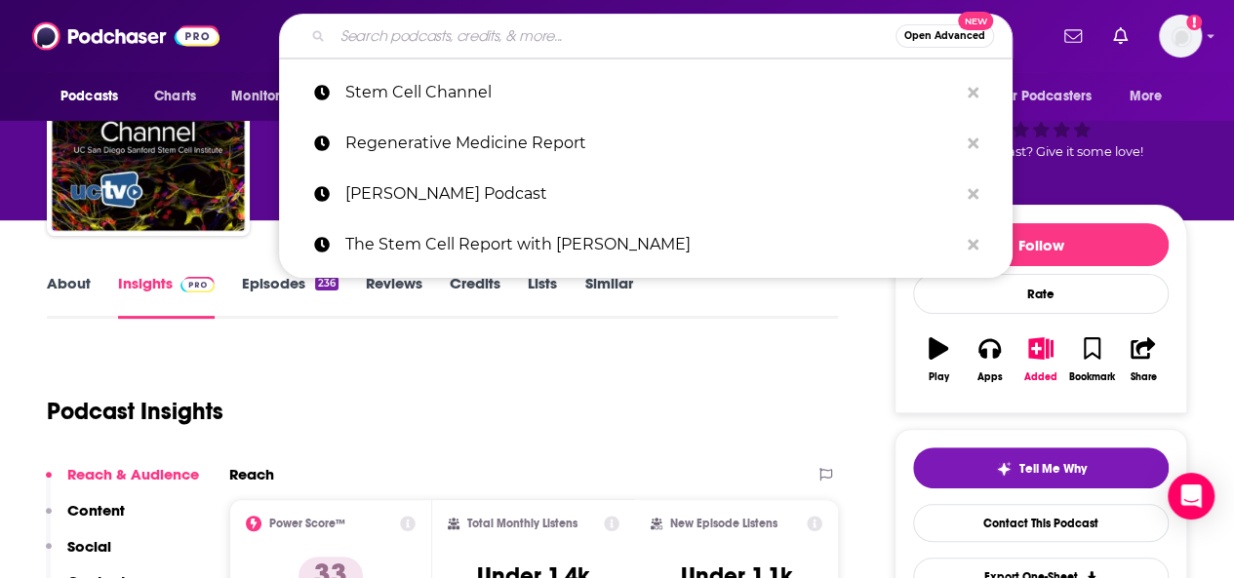
paste input "reGEN Podcast"
type input "reGEN Podcast"
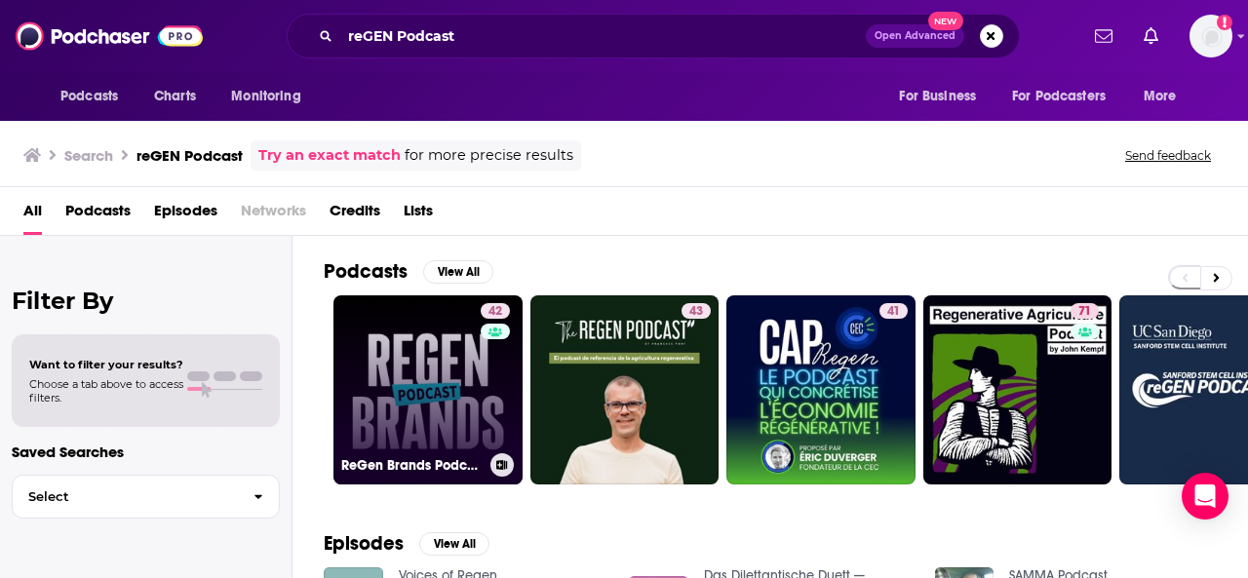
click at [438, 432] on link "42 ReGen Brands Podcast" at bounding box center [428, 390] width 189 height 189
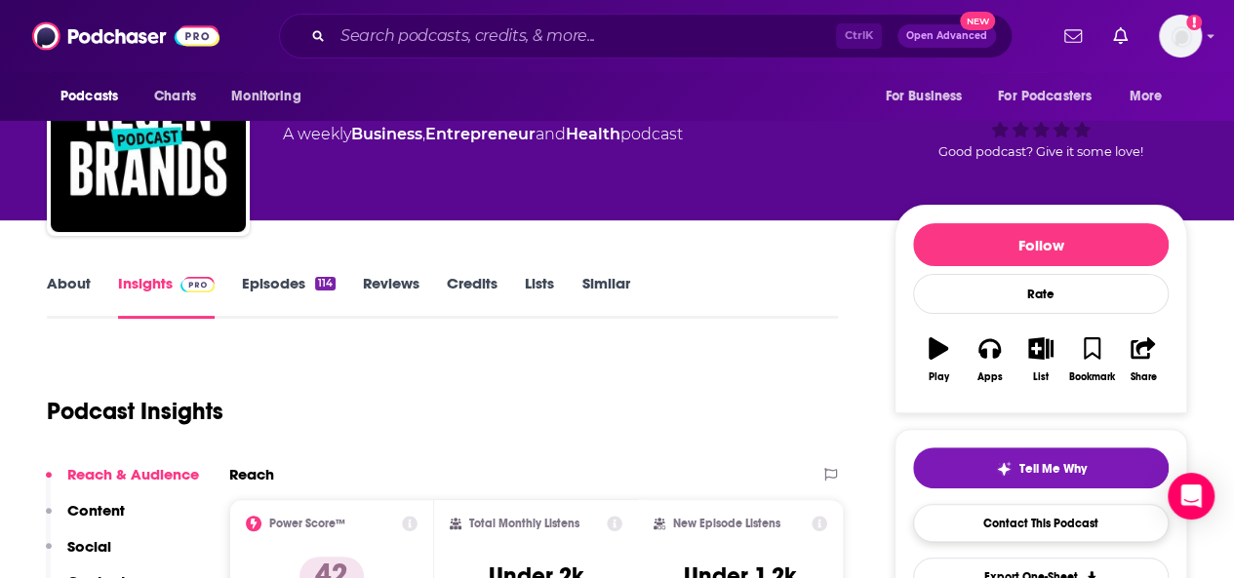
scroll to position [98, 0]
click at [1038, 350] on icon "button" at bounding box center [1041, 347] width 24 height 21
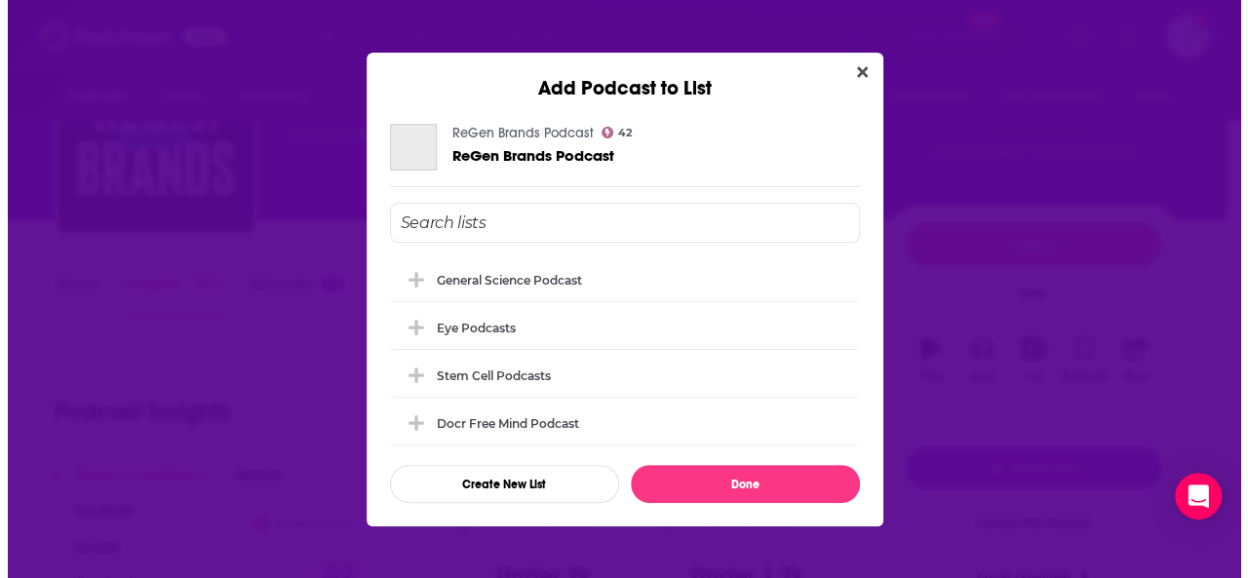
scroll to position [0, 0]
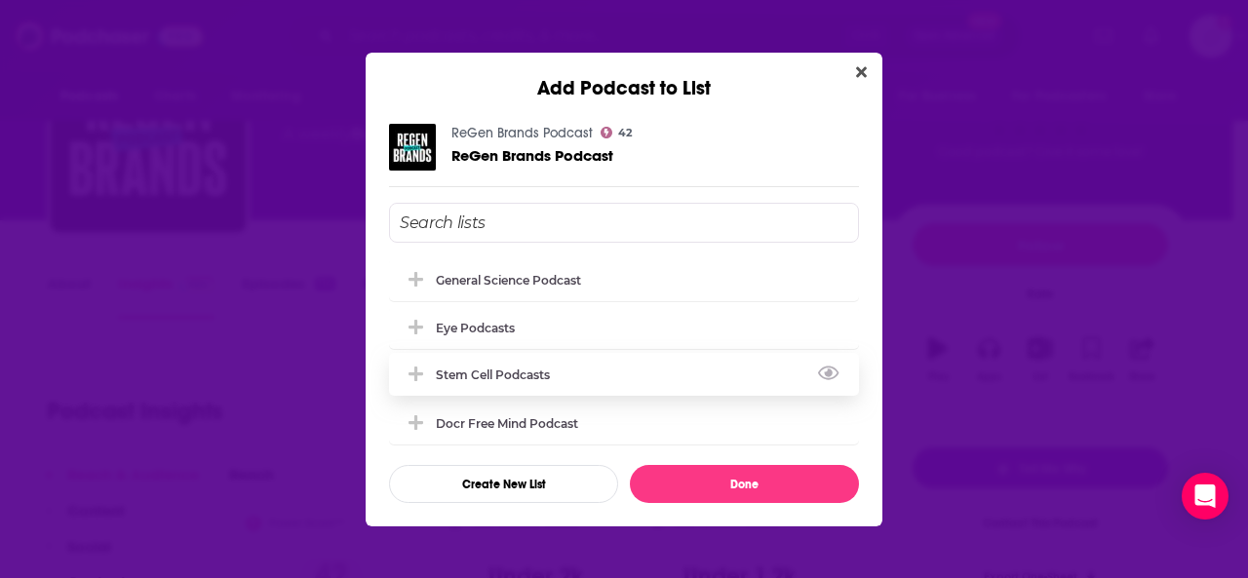
click at [538, 374] on div "Stem Cell Podcasts" at bounding box center [499, 375] width 126 height 15
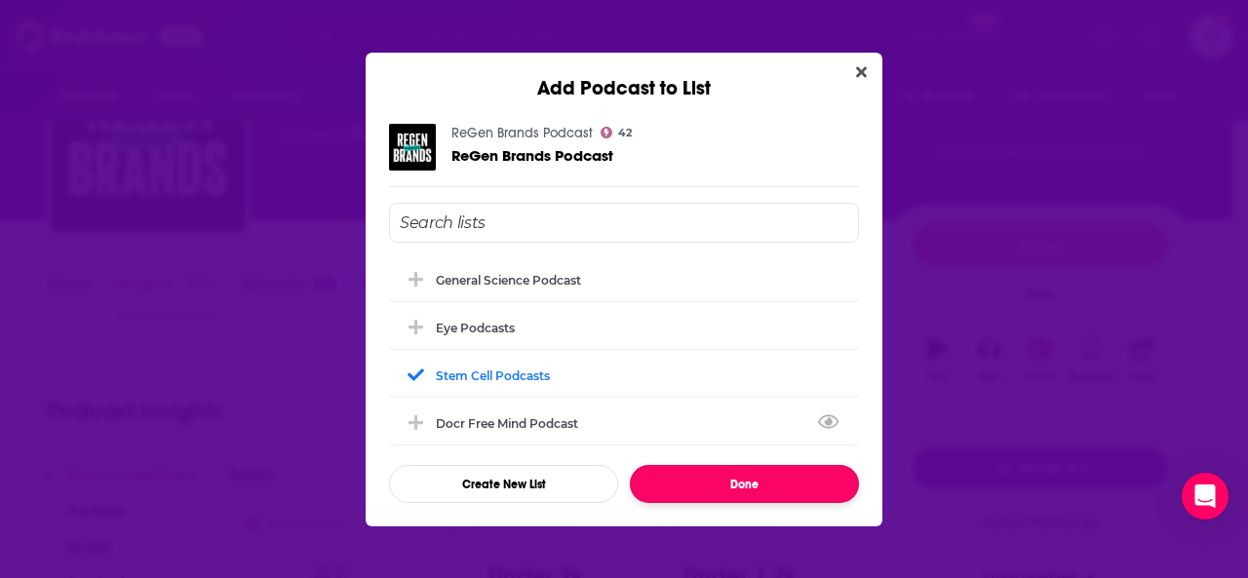
click at [716, 493] on button "Done" at bounding box center [744, 484] width 229 height 38
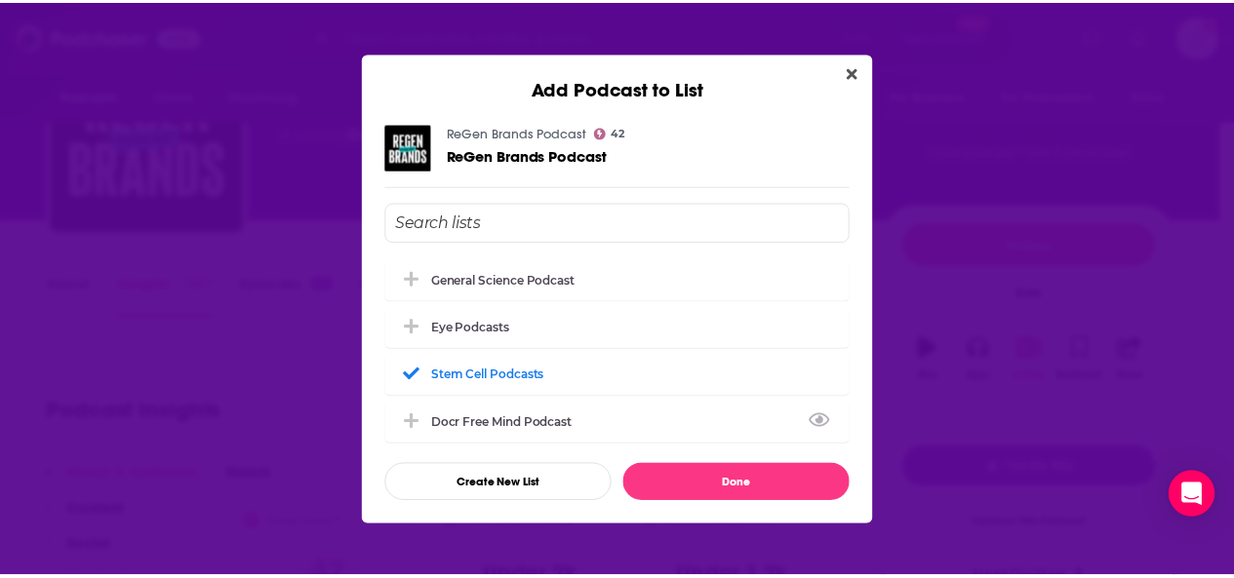
scroll to position [98, 0]
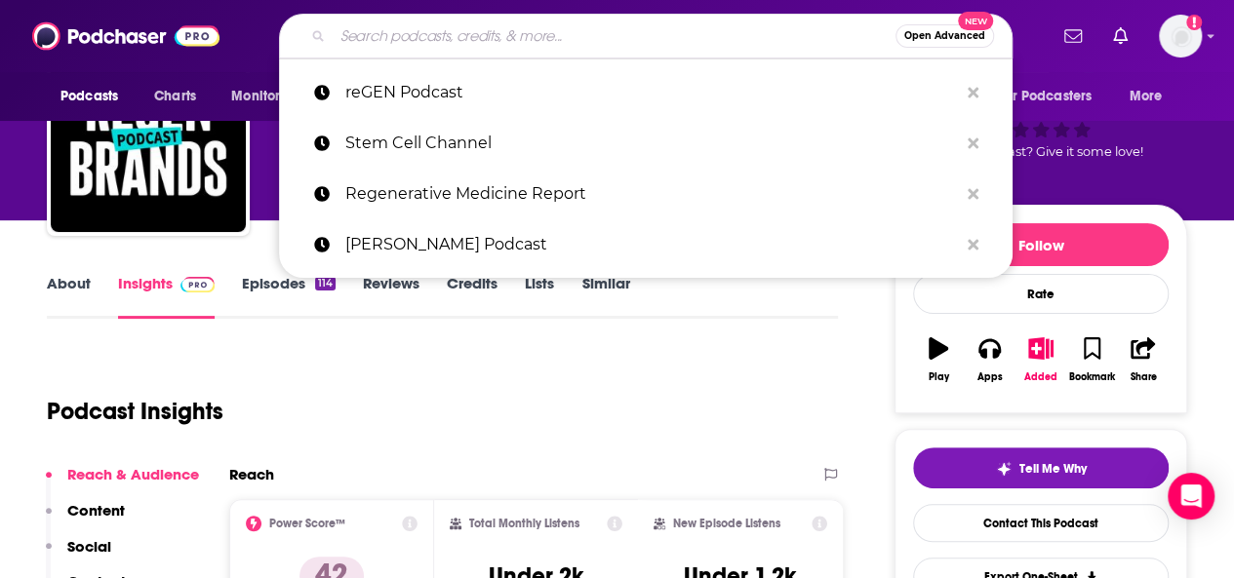
click at [402, 25] on input "Search podcasts, credits, & more..." at bounding box center [614, 35] width 563 height 31
paste input "That’s Good Science Podcast"
type input "That’s Good Science Podcast"
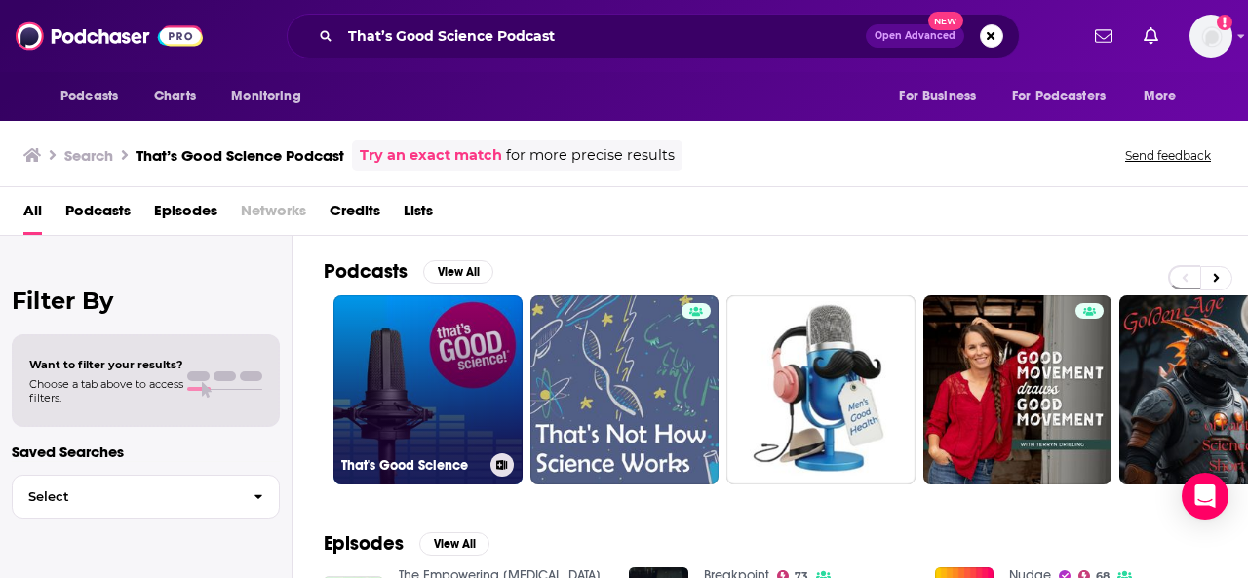
click at [472, 380] on link "That's Good Science" at bounding box center [428, 390] width 189 height 189
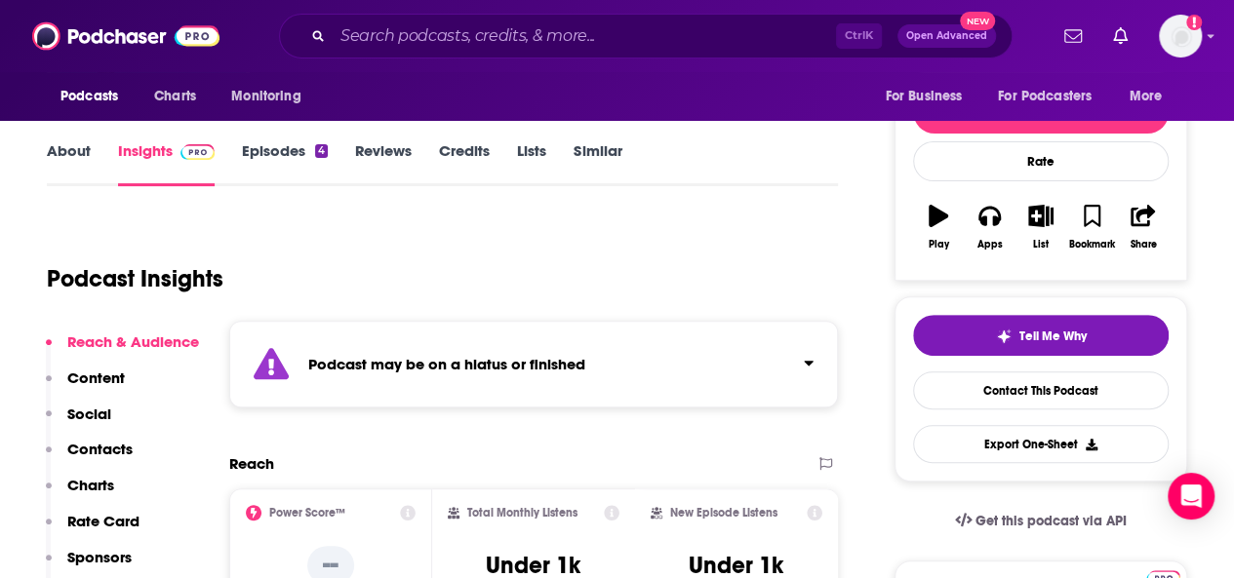
scroll to position [390, 0]
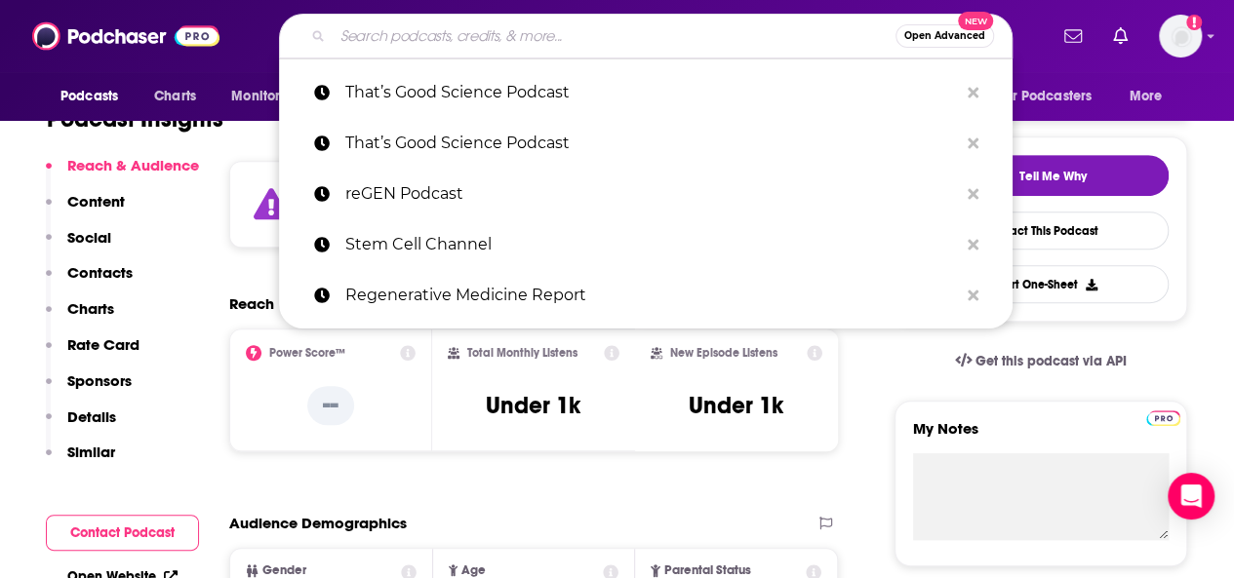
click at [402, 38] on input "Search podcasts, credits, & more..." at bounding box center [614, 35] width 563 height 31
paste input "Science [DATE]"
type input "Science [DATE]"
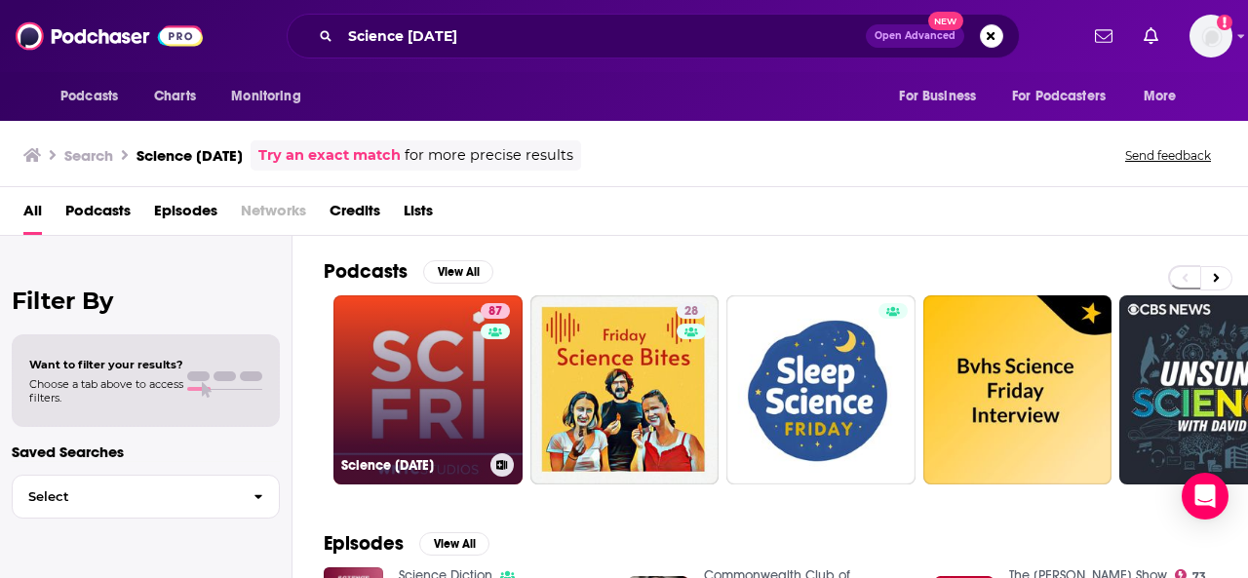
click at [441, 370] on link "87 Science [DATE]" at bounding box center [428, 390] width 189 height 189
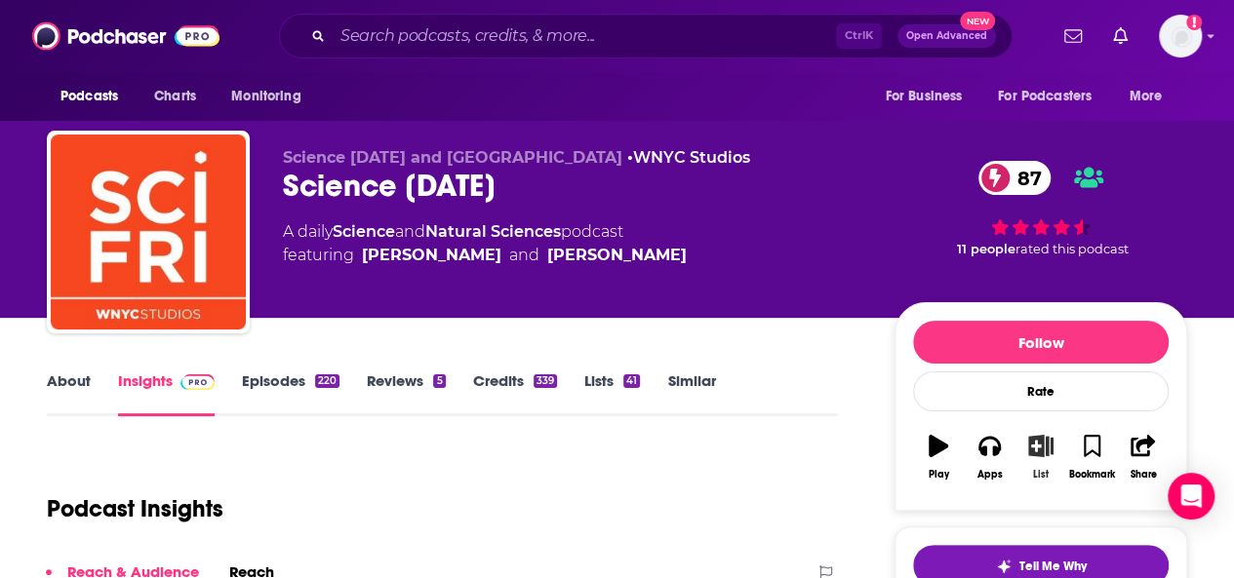
click at [1041, 450] on icon "button" at bounding box center [1041, 445] width 24 height 21
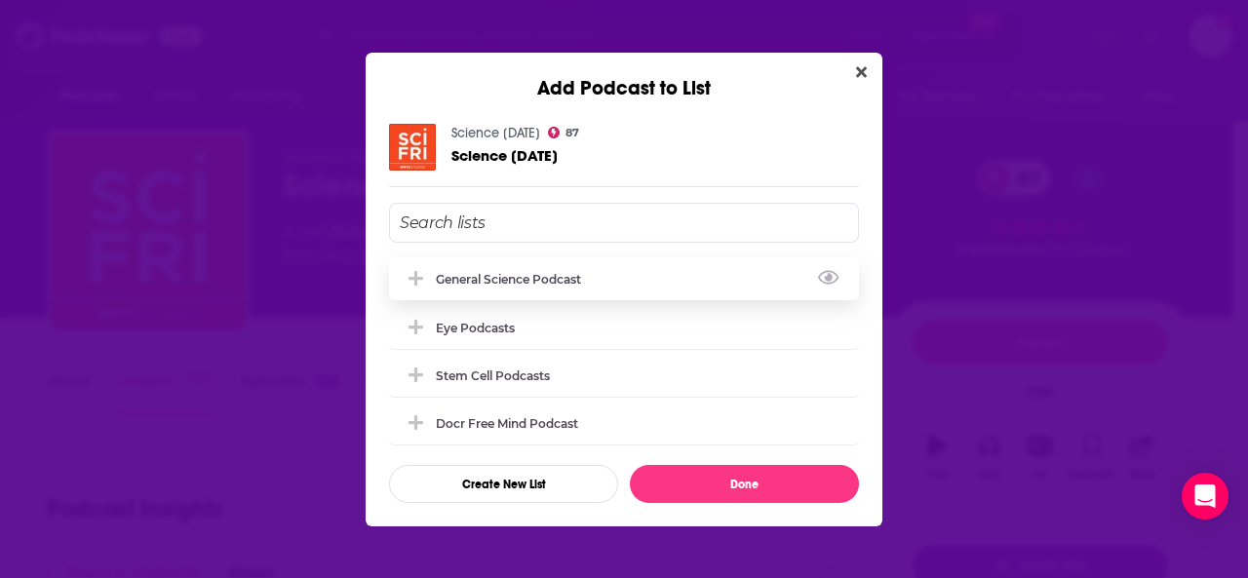
click at [616, 289] on div "General Science Podcast" at bounding box center [624, 279] width 470 height 43
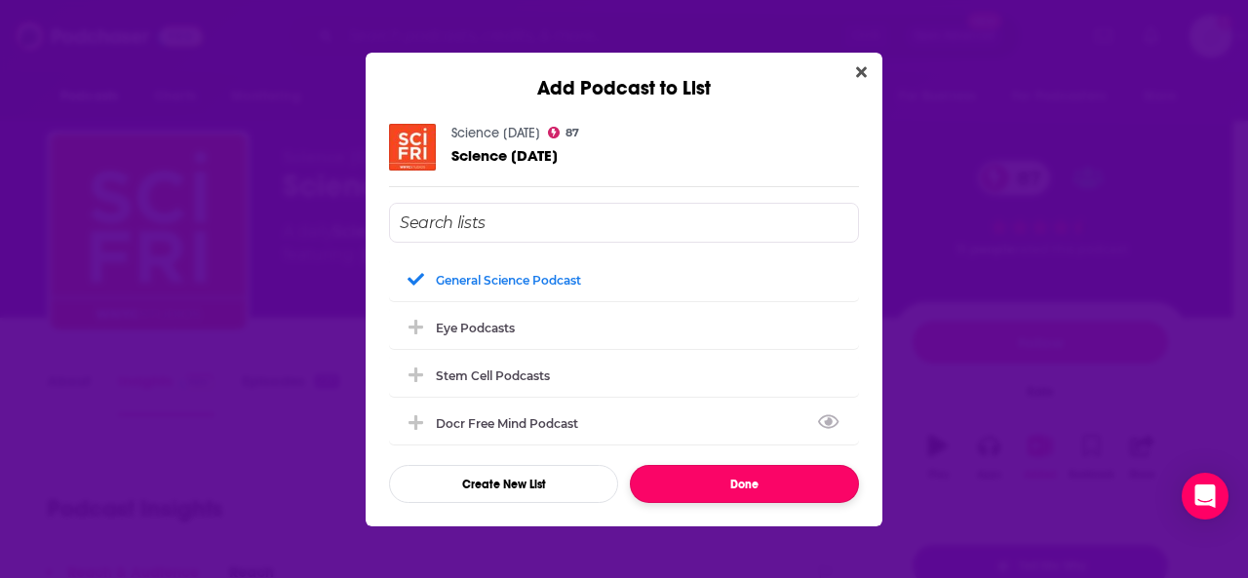
click at [701, 489] on button "Done" at bounding box center [744, 484] width 229 height 38
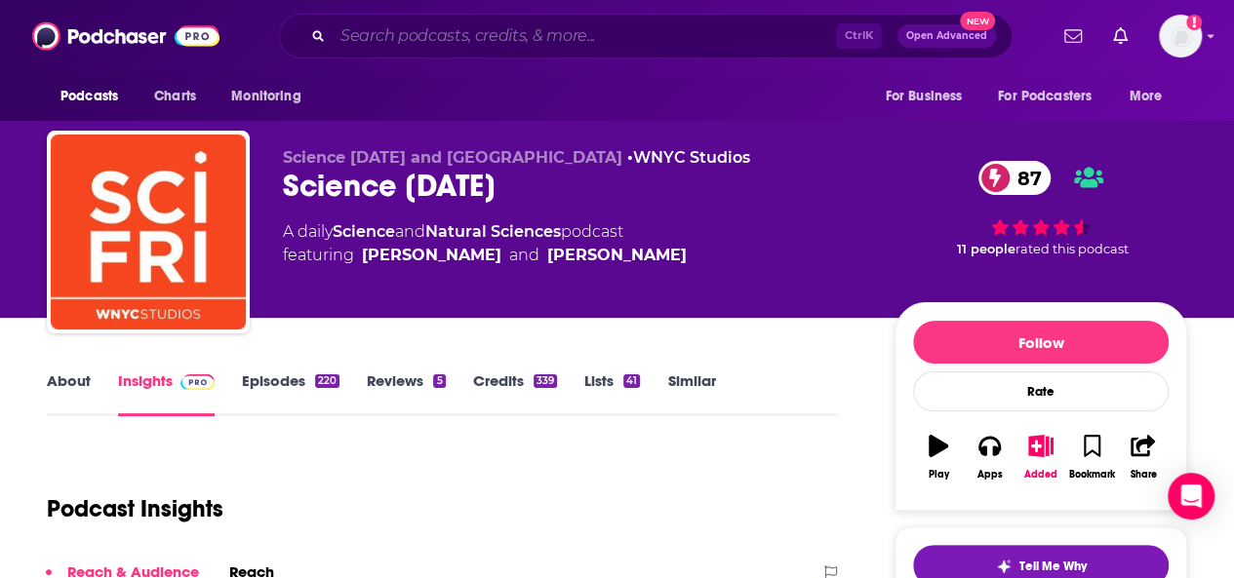
click at [473, 30] on input "Search podcasts, credits, & more..." at bounding box center [584, 35] width 503 height 31
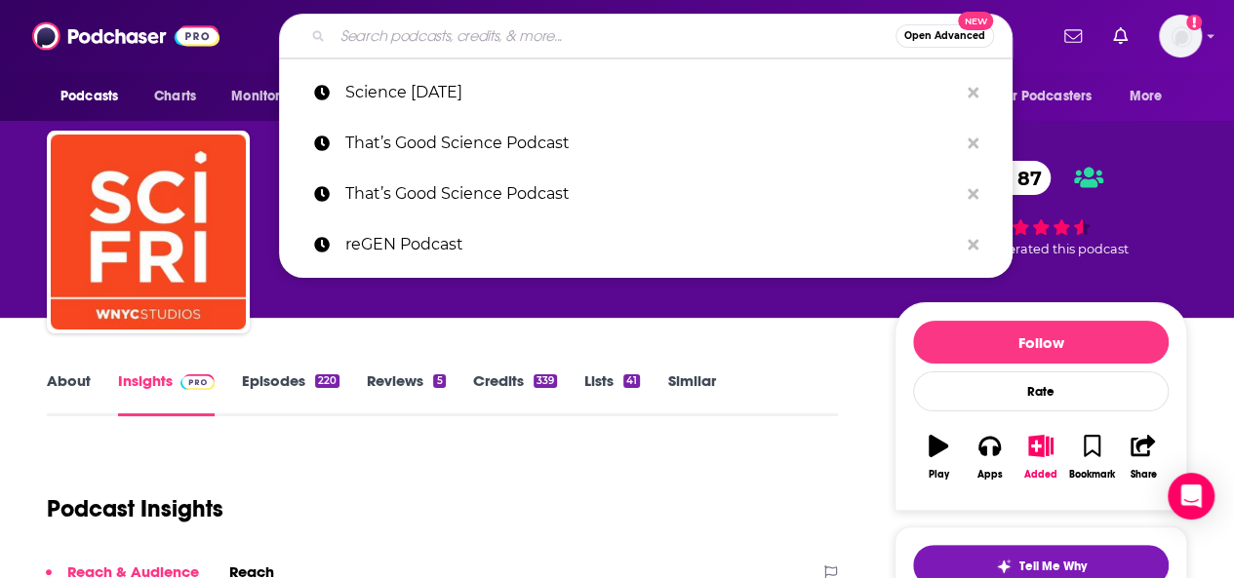
paste input "The World, the Universe and Us"
type input "The World, the Universe and Us"
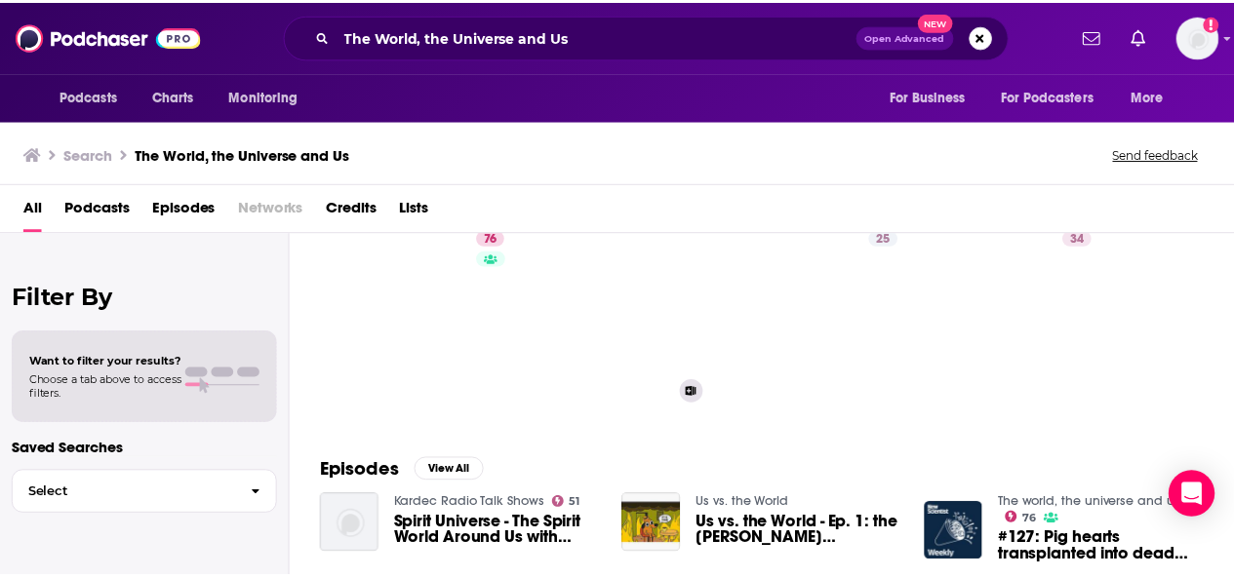
scroll to position [98, 0]
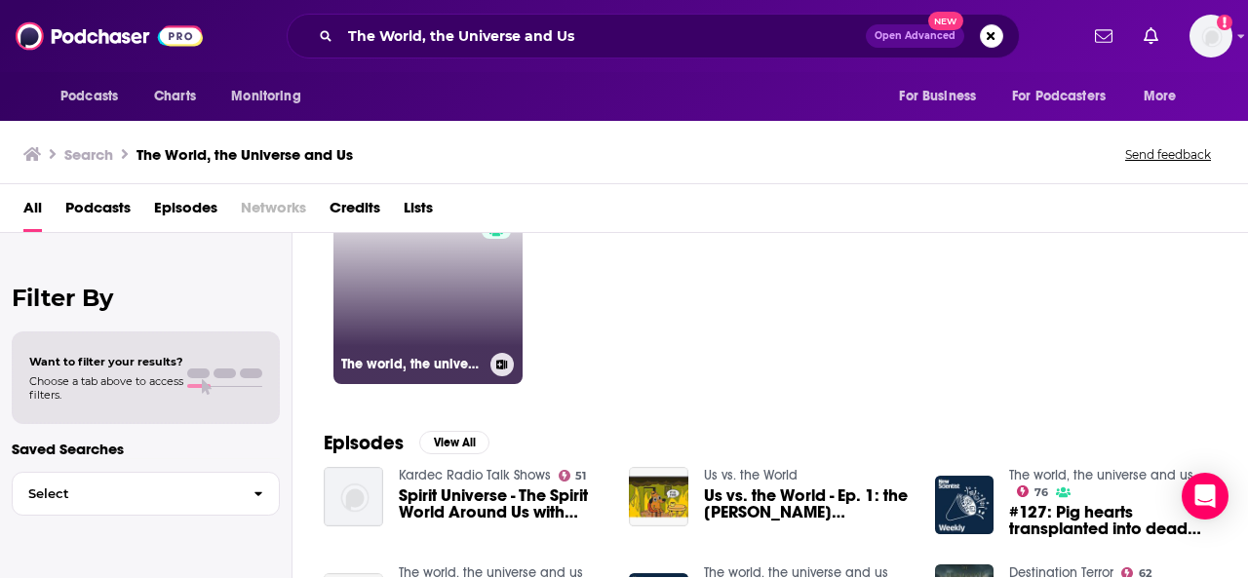
click at [489, 298] on div "76" at bounding box center [498, 278] width 33 height 150
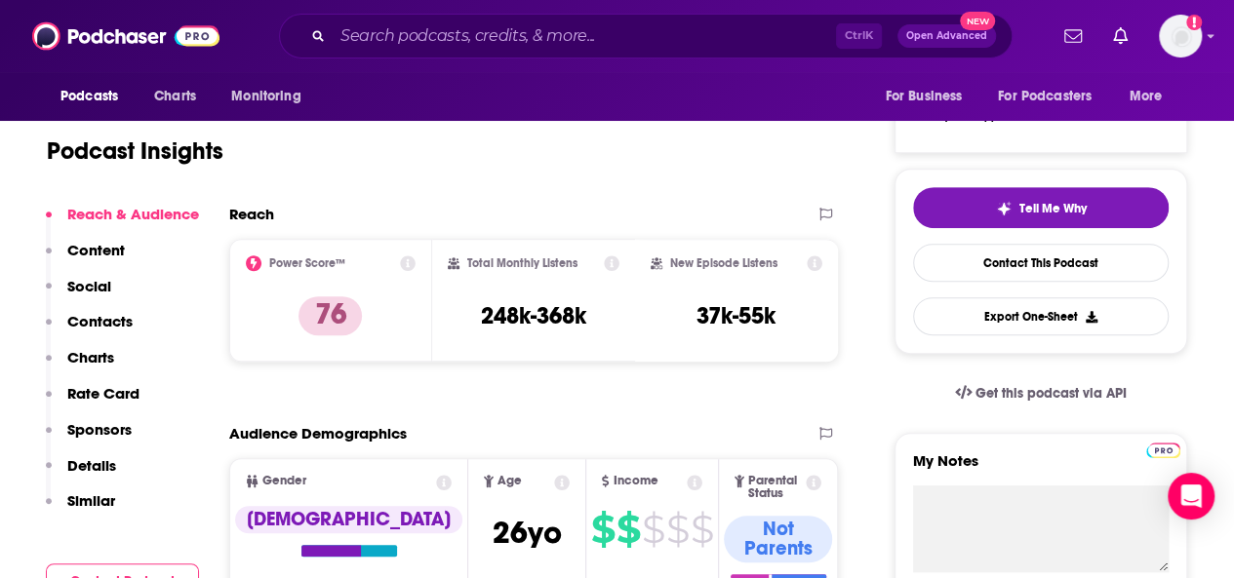
scroll to position [98, 0]
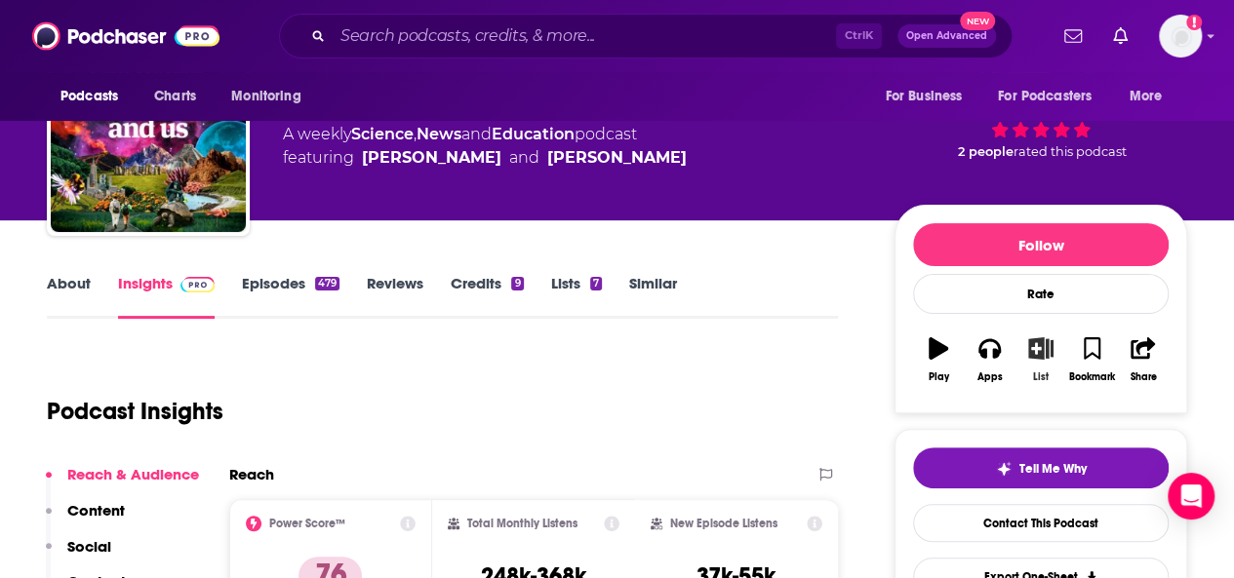
click at [1039, 350] on icon "button" at bounding box center [1041, 347] width 24 height 21
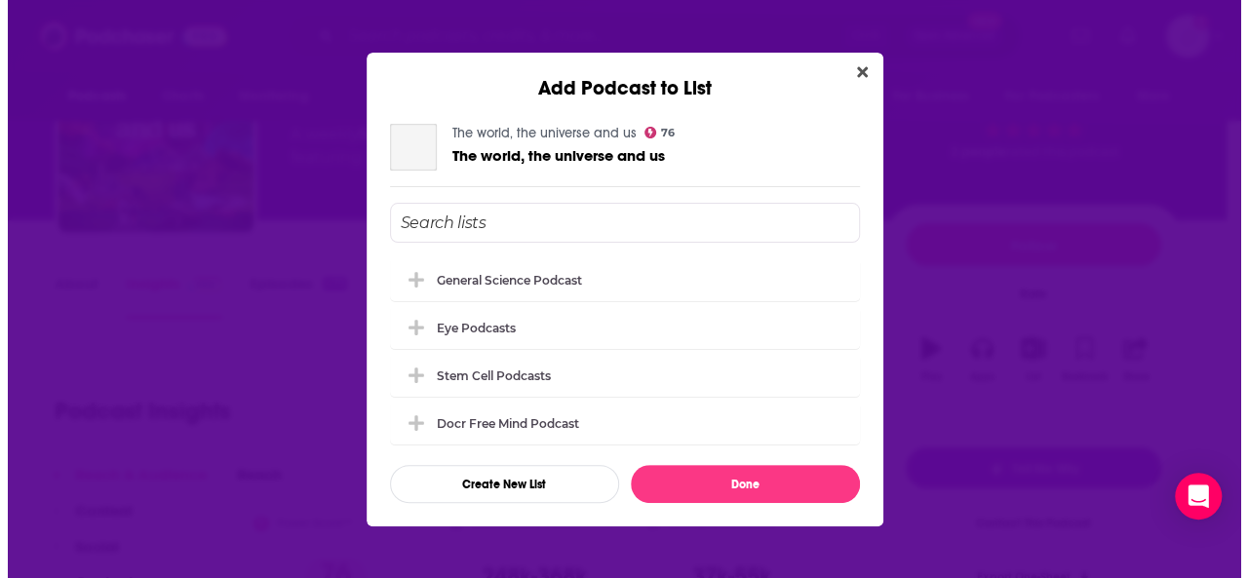
scroll to position [0, 0]
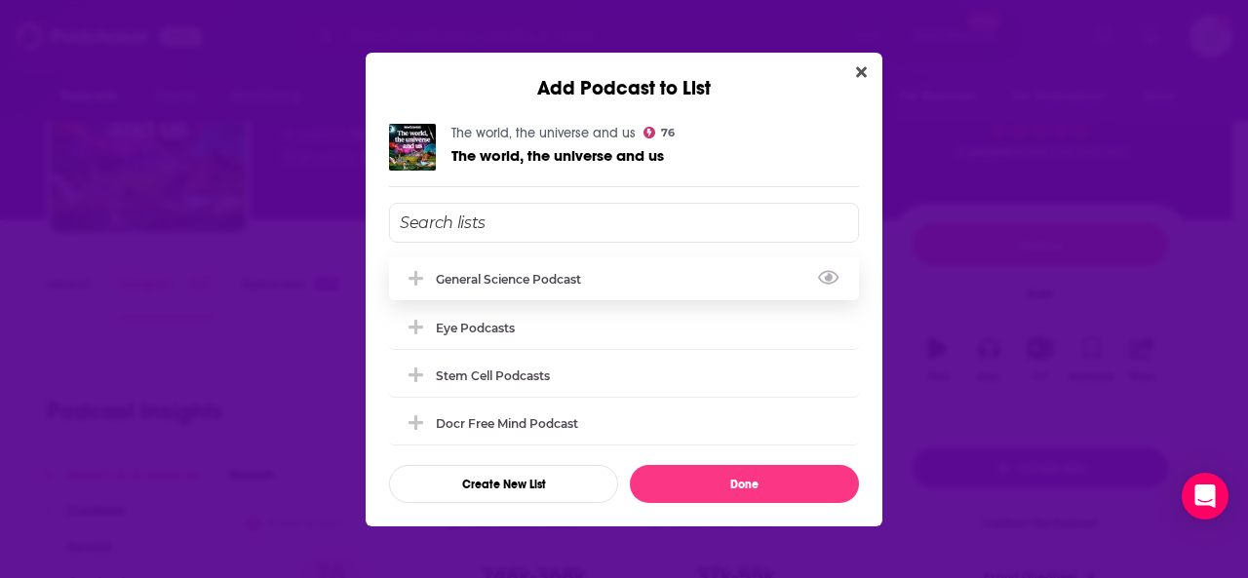
click at [662, 284] on div "General Science Podcast" at bounding box center [624, 279] width 470 height 43
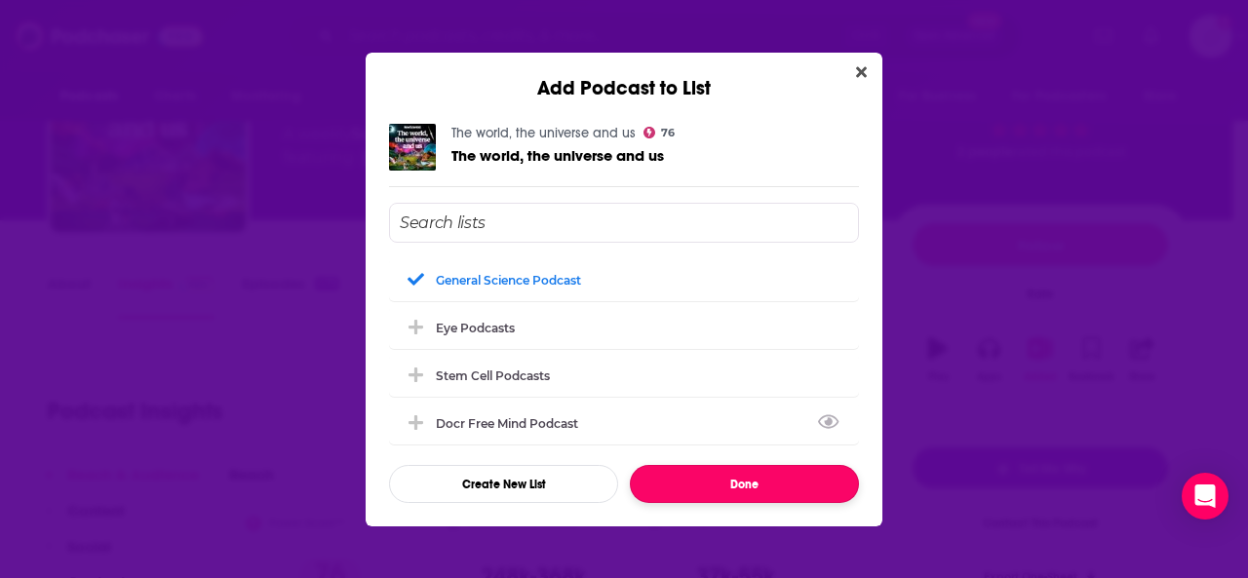
click at [728, 472] on button "Done" at bounding box center [744, 484] width 229 height 38
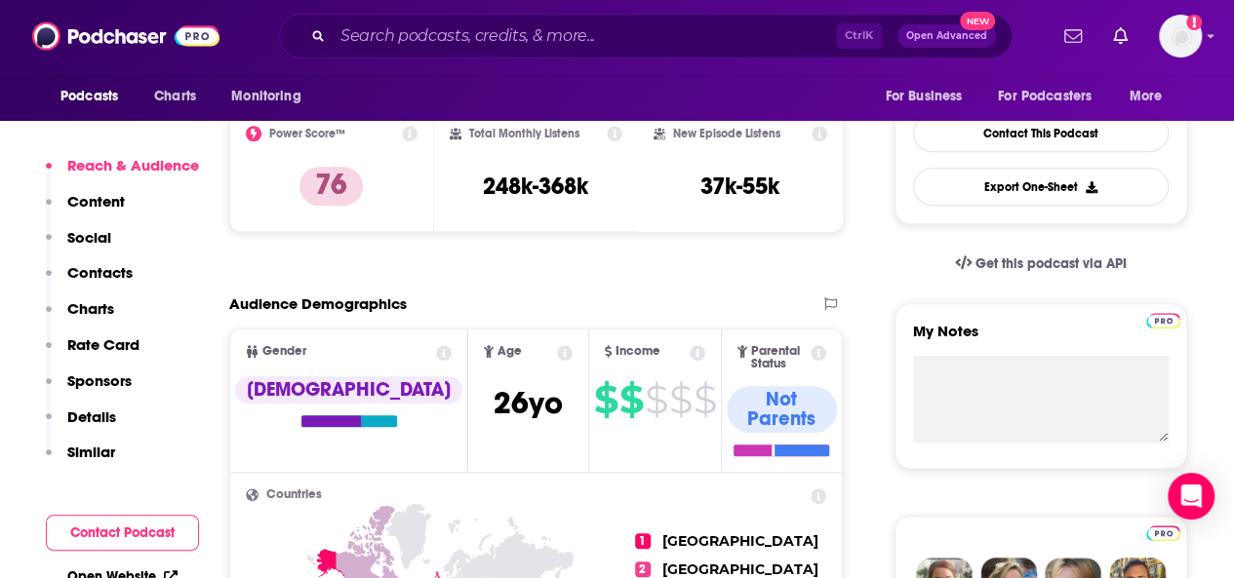
scroll to position [585, 0]
